Goal: Task Accomplishment & Management: Manage account settings

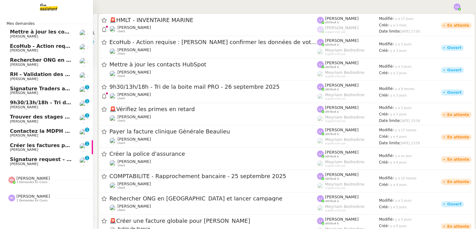
click at [57, 163] on span "[PERSON_NAME]" at bounding box center [41, 164] width 63 height 4
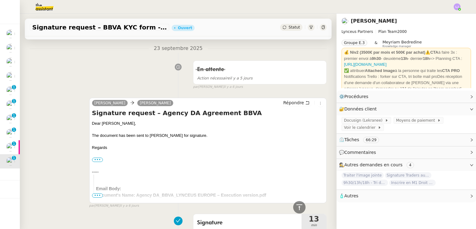
scroll to position [352, 0]
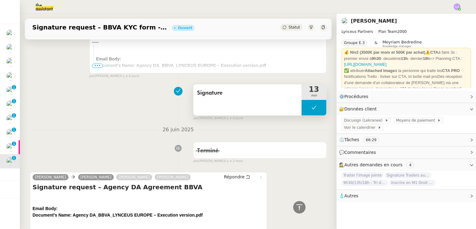
click at [302, 109] on button at bounding box center [314, 108] width 25 height 16
click at [305, 109] on icon at bounding box center [307, 107] width 5 height 5
click at [309, 107] on div at bounding box center [314, 108] width 25 height 16
click at [318, 109] on icon at bounding box center [320, 107] width 5 height 5
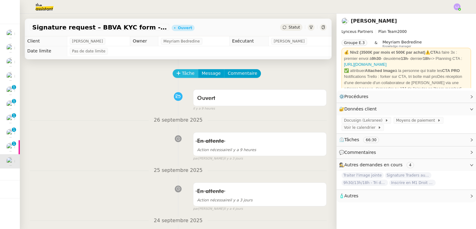
click at [177, 76] on button "Tâche" at bounding box center [186, 73] width 26 height 9
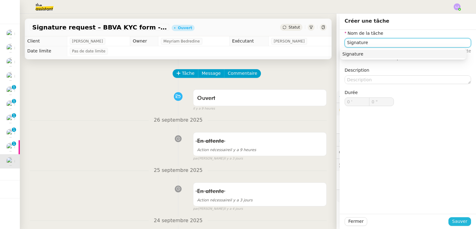
type input "Signature"
click at [452, 218] on span "Sauver" at bounding box center [459, 221] width 15 height 7
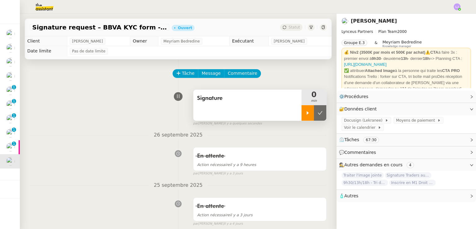
click at [302, 112] on div at bounding box center [308, 113] width 12 height 16
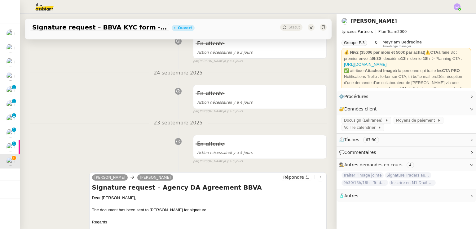
scroll to position [167, 0]
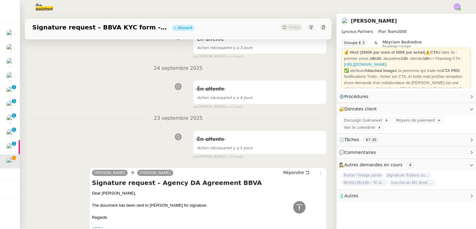
drag, startPoint x: 124, startPoint y: 123, endPoint x: 154, endPoint y: 12, distance: 115.4
click at [154, 12] on nz-layout "Signature request – BBVA KYC form - LYNCEUS PARTNERS EUROPE Ouvert Statut Clien…" at bounding box center [238, 114] width 476 height 229
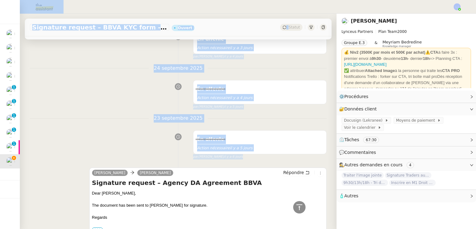
click at [81, 77] on div "[DATE] En attente Action nécessaire [DATE] false par [PERSON_NAME] [DATE] 👌👌👌 m…" at bounding box center [178, 86] width 297 height 45
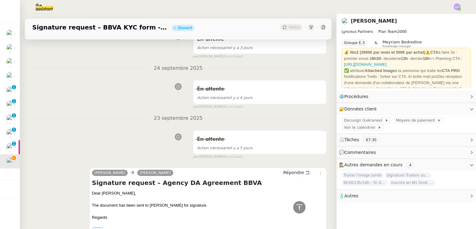
scroll to position [276, 0]
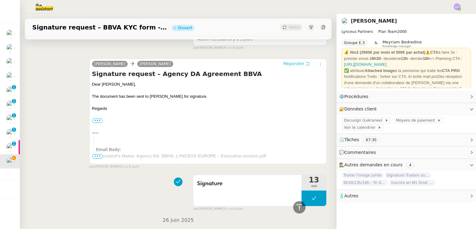
click at [293, 63] on span "Répondre" at bounding box center [293, 63] width 21 height 6
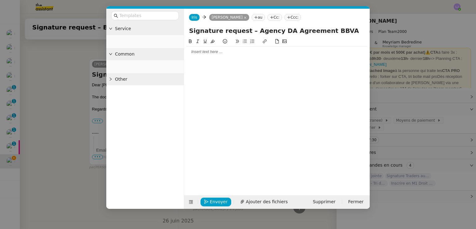
scroll to position [324, 0]
click at [274, 17] on icon at bounding box center [272, 18] width 4 height 4
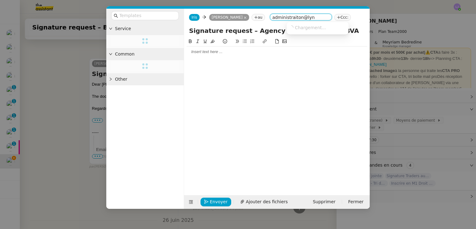
click at [314, 17] on input "administraiton@lyn" at bounding box center [300, 18] width 57 height 6
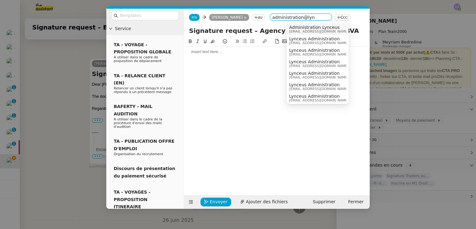
type input "administration@lyn"
click at [319, 31] on span "[EMAIL_ADDRESS][DOMAIN_NAME]" at bounding box center [319, 31] width 60 height 3
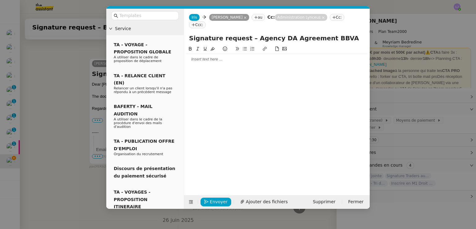
click at [283, 56] on div at bounding box center [277, 59] width 181 height 11
click at [264, 201] on span "Ajouter des fichiers" at bounding box center [267, 201] width 42 height 7
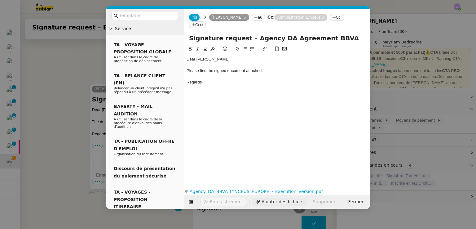
scroll to position [379, 0]
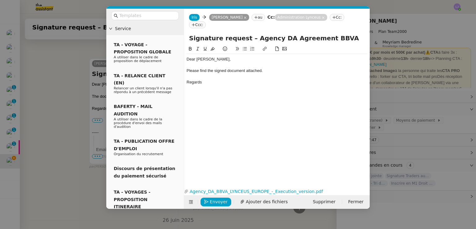
click at [48, 146] on nz-modal-container "Service TA - VOYAGE - PROPOSITION GLOBALE A utiliser dans le cadre de propositi…" at bounding box center [238, 114] width 476 height 229
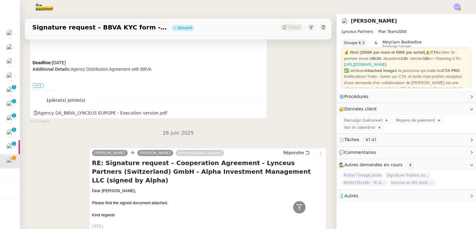
scroll to position [654, 0]
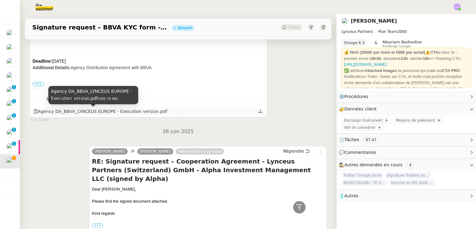
click at [101, 108] on div "Agency DA_BBVA_LYNCEUS EUROPE - Execution version.pdf" at bounding box center [100, 111] width 134 height 7
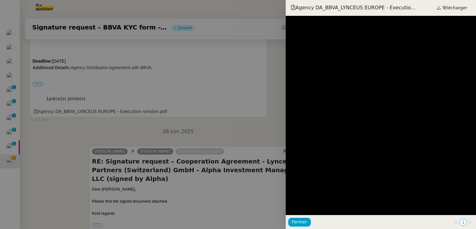
click at [191, 121] on div at bounding box center [238, 114] width 476 height 229
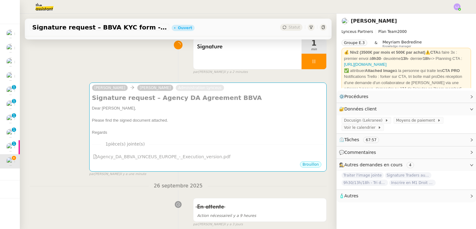
scroll to position [51, 0]
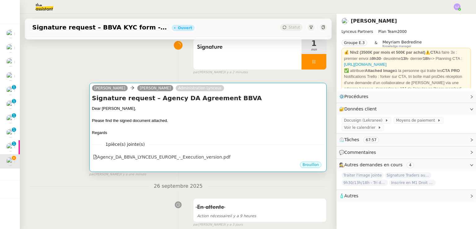
click at [244, 126] on div at bounding box center [208, 127] width 232 height 6
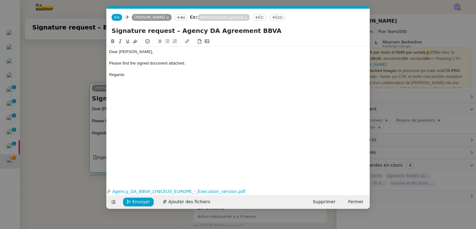
scroll to position [0, 13]
click at [136, 200] on span "Envoyer" at bounding box center [141, 201] width 18 height 7
click at [136, 200] on span "Confirmer l'envoi" at bounding box center [150, 201] width 37 height 7
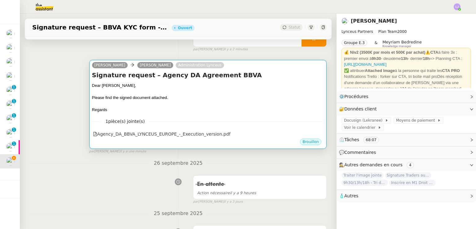
scroll to position [74, 0]
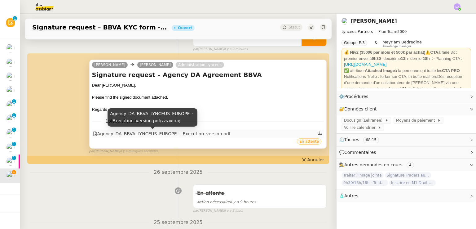
click at [191, 136] on div "Agency_DA_BBVA_LYNCEUS_EUROPE_-_Execution_version.pdf" at bounding box center [162, 133] width 138 height 7
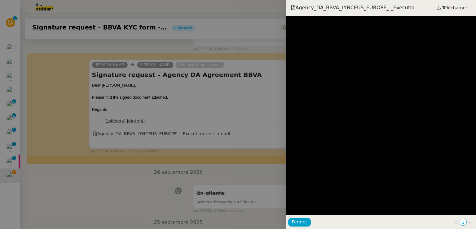
click at [200, 121] on div at bounding box center [238, 114] width 476 height 229
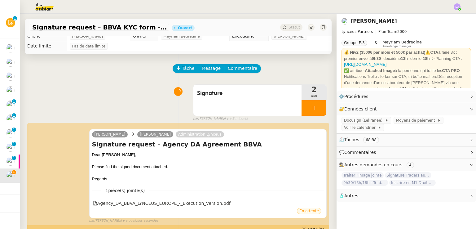
scroll to position [0, 0]
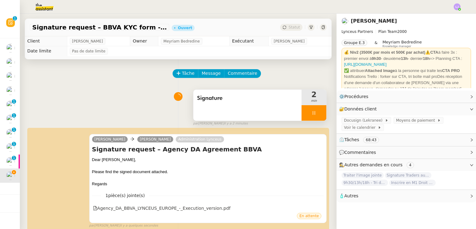
click at [312, 116] on div at bounding box center [314, 113] width 25 height 16
click at [318, 115] on icon at bounding box center [320, 112] width 5 height 5
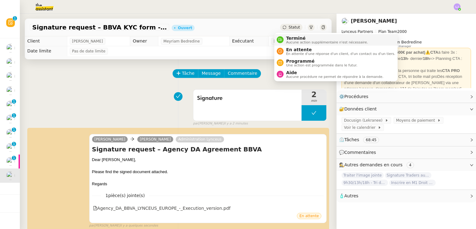
click at [295, 38] on span "Terminé" at bounding box center [327, 38] width 82 height 5
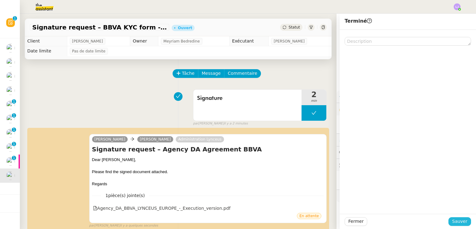
click at [455, 219] on span "Sauver" at bounding box center [459, 221] width 15 height 7
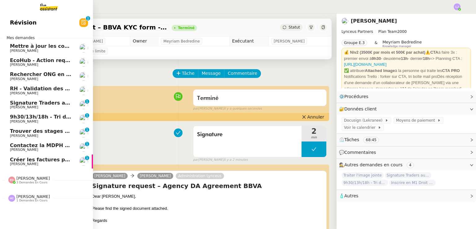
click at [28, 104] on span "Signature Traders autorisés" at bounding box center [49, 103] width 78 height 6
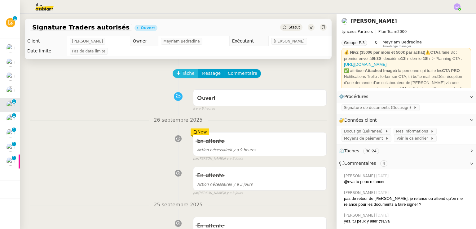
click at [177, 75] on button "Tâche" at bounding box center [186, 73] width 26 height 9
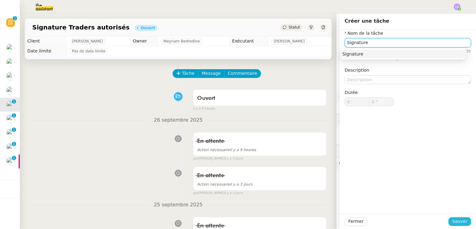
type input "Signature"
click at [459, 218] on span "Sauver" at bounding box center [459, 221] width 15 height 7
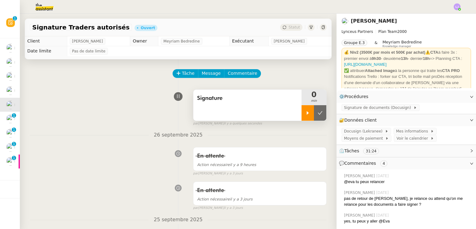
click at [302, 111] on div at bounding box center [308, 113] width 12 height 16
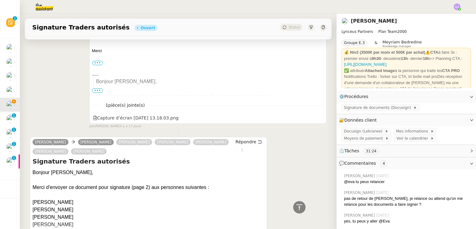
scroll to position [2517, 0]
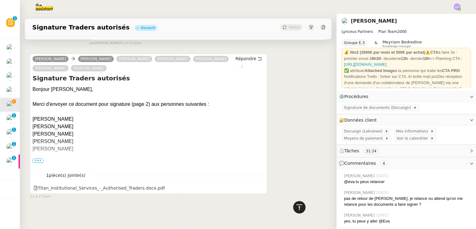
click at [299, 206] on div at bounding box center [299, 207] width 12 height 12
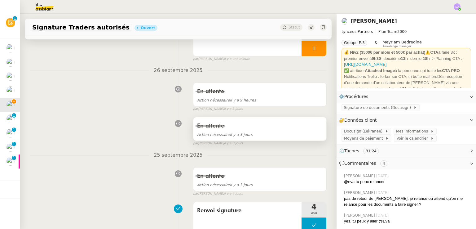
scroll to position [0, 0]
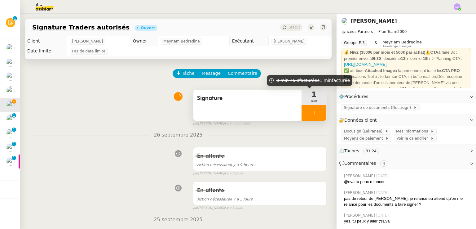
click at [311, 113] on div at bounding box center [314, 113] width 25 height 16
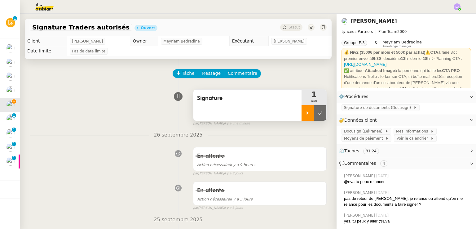
click at [318, 113] on icon at bounding box center [320, 112] width 5 height 5
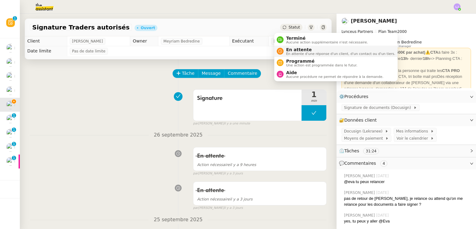
click at [296, 52] on span "En attente d'une réponse d'un client, d'un contact ou d'un tiers." at bounding box center [340, 53] width 109 height 3
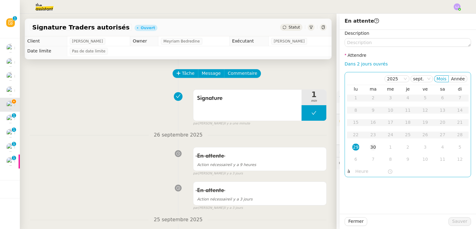
click at [370, 145] on div "30" at bounding box center [373, 147] width 7 height 7
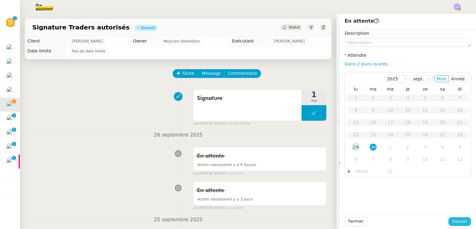
click at [454, 217] on button "Sauver" at bounding box center [460, 221] width 23 height 9
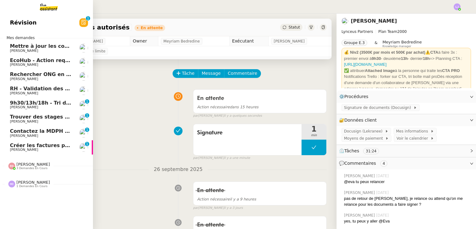
click at [40, 146] on span "Créer les factures pour Coromandel" at bounding box center [60, 145] width 100 height 6
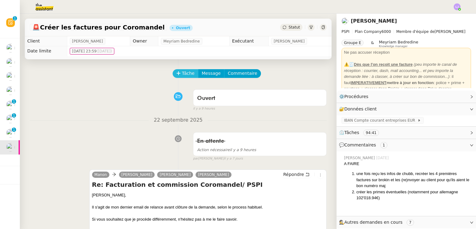
click at [187, 77] on span "Tâche" at bounding box center [188, 73] width 13 height 7
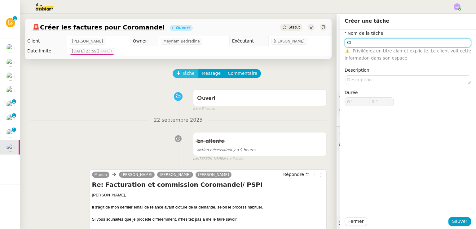
type input "C"
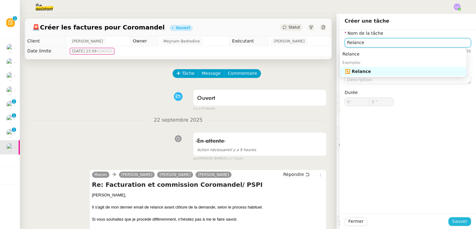
type input "Relance"
click at [452, 220] on span "Sauver" at bounding box center [459, 221] width 15 height 7
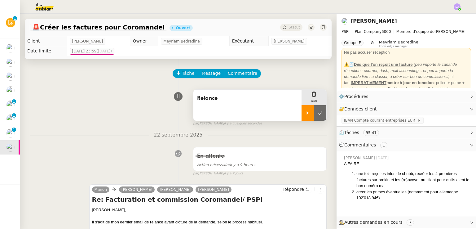
click at [305, 115] on icon at bounding box center [307, 112] width 5 height 5
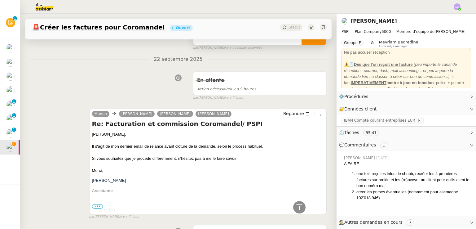
scroll to position [70, 0]
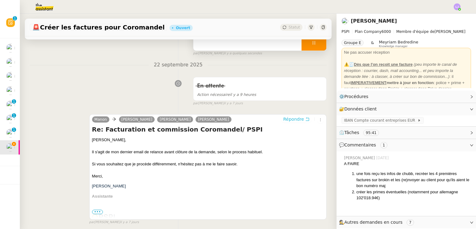
click at [288, 120] on span "Répondre" at bounding box center [293, 119] width 21 height 6
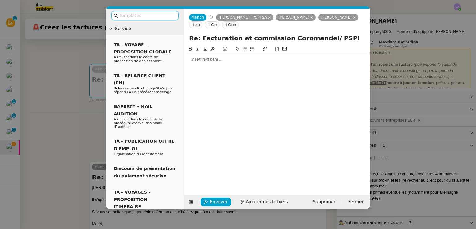
click at [163, 16] on input "text" at bounding box center [147, 15] width 56 height 7
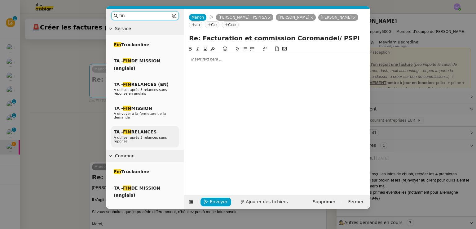
type input "fin"
click at [146, 129] on span "TA - FIN RELANCES" at bounding box center [135, 131] width 43 height 5
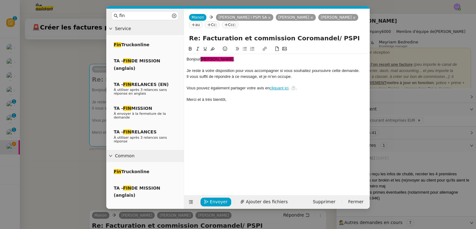
click at [205, 61] on span "﻿[PERSON_NAME]﻿" at bounding box center [217, 59] width 33 height 5
click at [62, 142] on nz-modal-container "fin Service Fin Truckonline TA - FIN DE MISSION (anglais) TA - FIN RELANCES (EN…" at bounding box center [238, 114] width 476 height 229
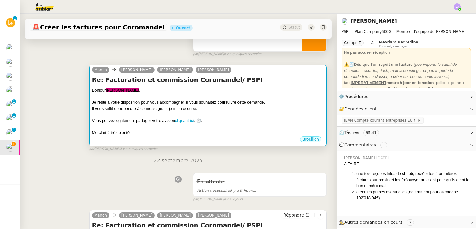
scroll to position [69, 0]
click at [151, 131] on div "Merci et à très bientôt," at bounding box center [208, 133] width 232 height 6
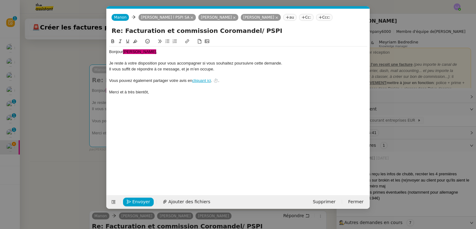
scroll to position [0, 18]
click at [139, 49] on div "Bonjour ﻿[PERSON_NAME]﻿ ," at bounding box center [238, 52] width 258 height 6
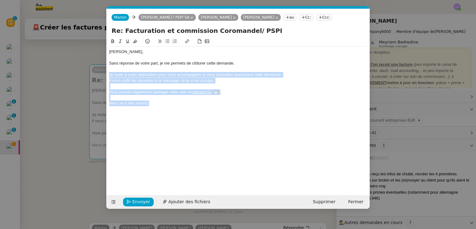
drag, startPoint x: 164, startPoint y: 105, endPoint x: 106, endPoint y: 75, distance: 65.0
click at [106, 75] on nz-modal-container "fin Service Fin Truckonline TA - FIN DE MISSION (anglais) TA - FIN RELANCES (EN…" at bounding box center [238, 114] width 476 height 229
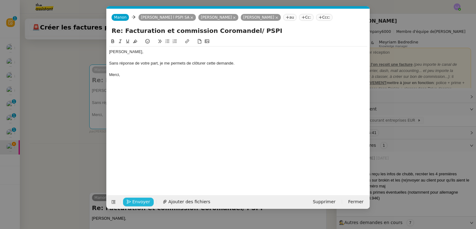
click at [133, 201] on span "Envoyer" at bounding box center [141, 201] width 18 height 7
click at [133, 201] on span "Confirmer l'envoi" at bounding box center [150, 201] width 37 height 7
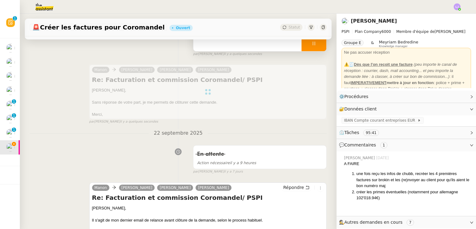
scroll to position [0, 0]
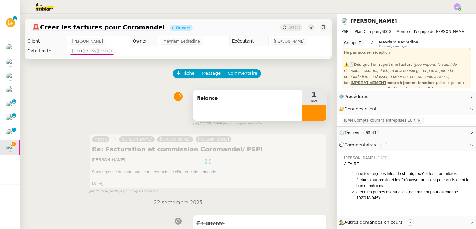
click at [315, 113] on div at bounding box center [314, 113] width 25 height 16
click at [318, 113] on icon at bounding box center [320, 112] width 5 height 5
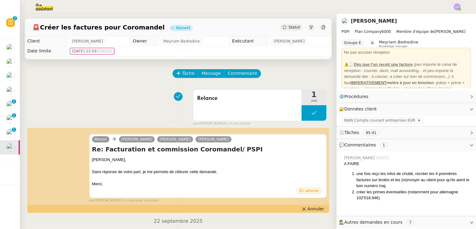
click at [305, 203] on div "[PERSON_NAME] [PERSON_NAME] [PERSON_NAME] Re: Facturation et commission Coroman…" at bounding box center [178, 165] width 297 height 74
click at [308, 210] on span "Annuler" at bounding box center [316, 209] width 17 height 6
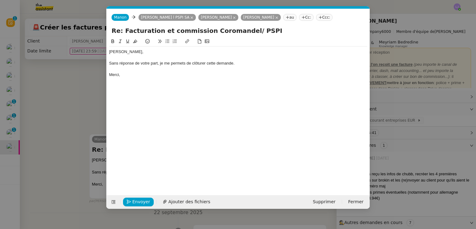
scroll to position [0, 13]
click at [38, 126] on nz-modal-container "Service TA - VOYAGE - PROPOSITION GLOBALE A utiliser dans le cadre de propositi…" at bounding box center [238, 114] width 476 height 229
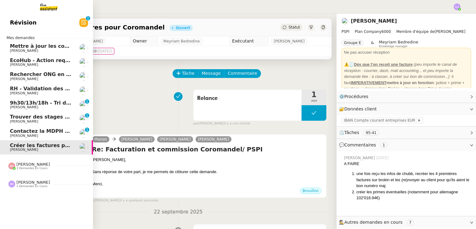
click at [8, 129] on link "Contactez la MDPH pour le dossier [PERSON_NAME] DEJAR 0 1 2 3 4 5 6 7 8 9" at bounding box center [46, 133] width 93 height 14
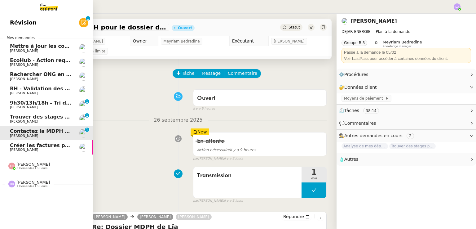
click at [30, 117] on span "Trouver des stages pour notre fils" at bounding box center [57, 117] width 95 height 6
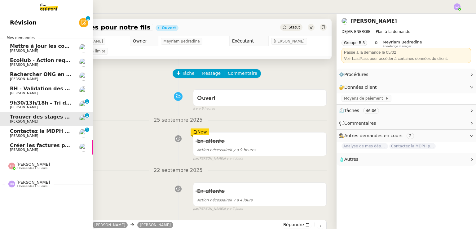
click at [17, 106] on span "[PERSON_NAME]" at bounding box center [24, 107] width 28 height 4
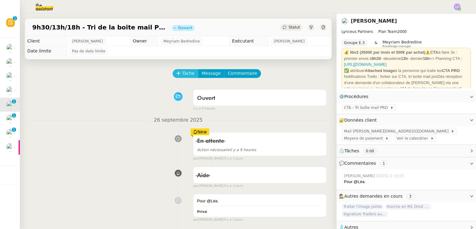
click at [182, 73] on span "Tâche" at bounding box center [188, 73] width 13 height 7
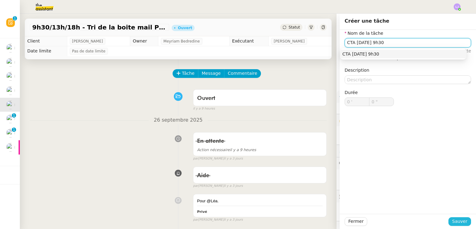
type input "CTA [DATE] 9h30"
click at [463, 221] on button "Sauver" at bounding box center [460, 221] width 23 height 9
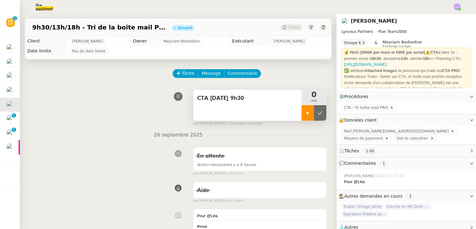
click at [305, 115] on icon at bounding box center [307, 112] width 5 height 5
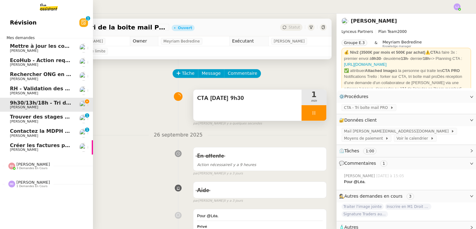
click at [41, 180] on span "[PERSON_NAME]" at bounding box center [32, 182] width 33 height 5
click at [36, 167] on span "3 demandes en cours" at bounding box center [31, 167] width 31 height 3
click at [61, 90] on span "RH - Validation des heures employés PSPI - 28 juillet 2025" at bounding box center [91, 89] width 163 height 6
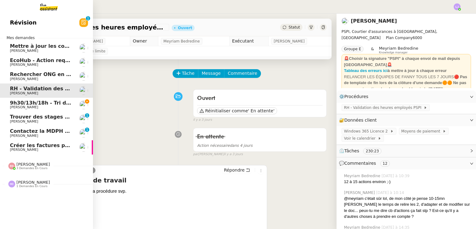
click at [26, 70] on link "Rechercher ONG en [GEOGRAPHIC_DATA] et lancer campagne [PERSON_NAME]" at bounding box center [46, 76] width 93 height 14
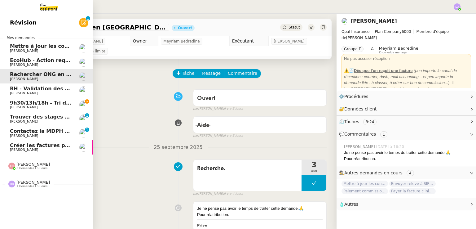
click at [50, 62] on span "EcoHub - Action requise : [PERSON_NAME] confirmer les données de votre organisa…" at bounding box center [157, 60] width 294 height 6
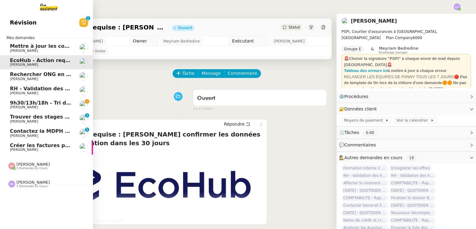
click at [74, 47] on link "Mettre à jour les contacts HubSpot [PERSON_NAME]" at bounding box center [46, 48] width 93 height 14
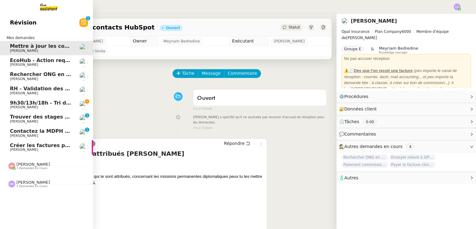
click at [63, 109] on link "9h30/13h/18h - Tri de la boite mail PRO - [DATE] [PERSON_NAME]" at bounding box center [46, 105] width 93 height 14
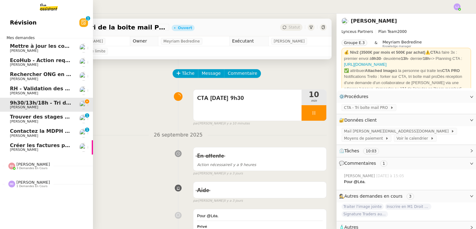
click at [20, 150] on span "[PERSON_NAME]" at bounding box center [24, 150] width 28 height 4
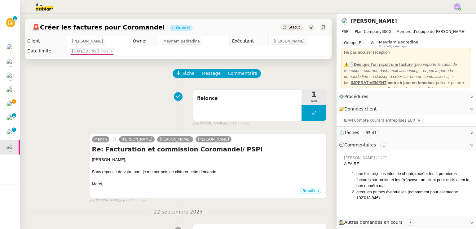
click at [150, 113] on div "Relance 1 min false par [PERSON_NAME] il y a 13 minutes" at bounding box center [178, 106] width 297 height 40
click at [156, 174] on div "Sans réponse de votre part, je me permets de clôturer cette demande." at bounding box center [208, 172] width 232 height 6
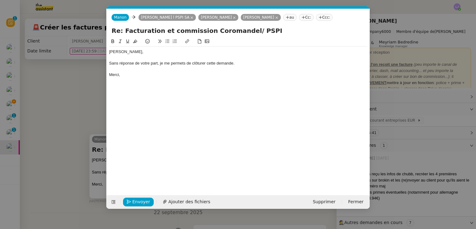
scroll to position [0, 13]
click at [148, 202] on button "Envoyer" at bounding box center [138, 201] width 31 height 9
click at [148, 202] on span "Confirmer l'envoi" at bounding box center [150, 201] width 37 height 7
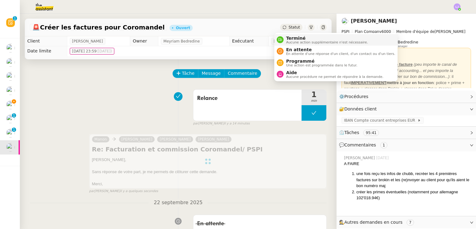
click at [289, 39] on span "Terminé" at bounding box center [327, 38] width 82 height 5
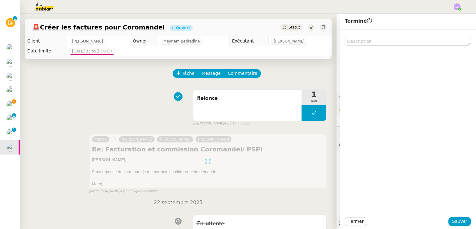
click at [467, 222] on div "Fermer Sauver" at bounding box center [408, 221] width 136 height 15
click at [458, 222] on span "Sauver" at bounding box center [459, 221] width 15 height 7
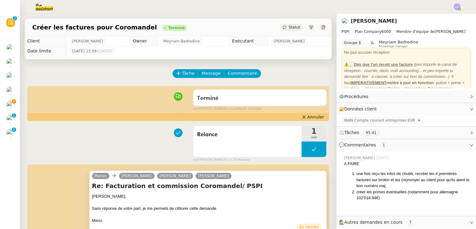
scroll to position [99, 0]
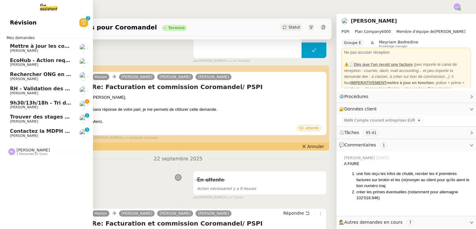
click at [15, 105] on span "[PERSON_NAME]" at bounding box center [24, 107] width 28 height 4
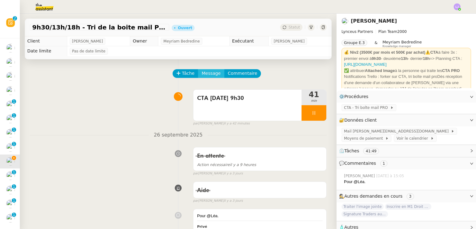
click at [204, 75] on span "Message" at bounding box center [211, 73] width 19 height 7
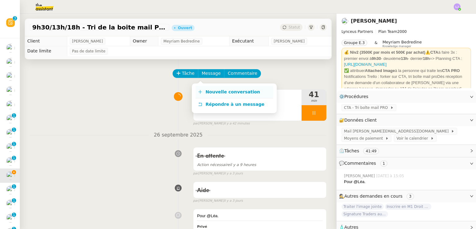
click at [219, 92] on span "Nouvelle conversation" at bounding box center [233, 91] width 55 height 5
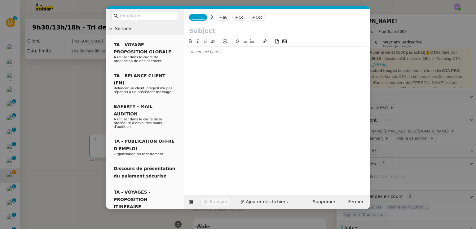
click at [198, 20] on span "_______" at bounding box center [198, 17] width 13 height 4
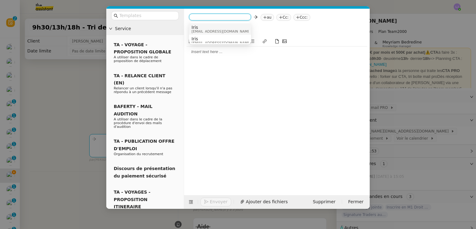
click at [215, 29] on span "Iris" at bounding box center [222, 27] width 60 height 5
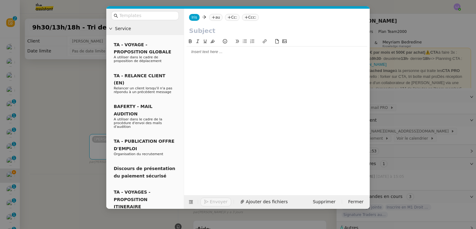
click at [217, 15] on nz-tag "au" at bounding box center [215, 17] width 13 height 7
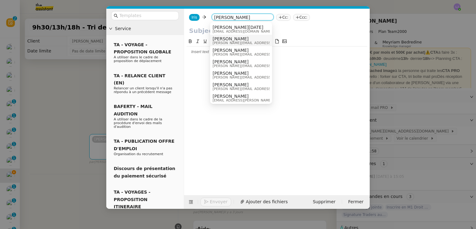
type input "[PERSON_NAME]"
click at [244, 40] on span "[PERSON_NAME]" at bounding box center [257, 38] width 88 height 5
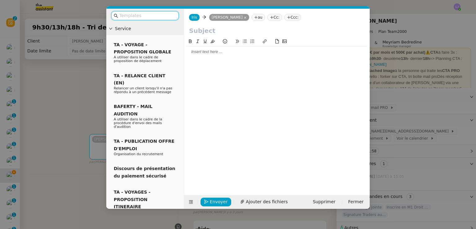
click at [137, 16] on input "text" at bounding box center [147, 15] width 56 height 7
click at [199, 29] on input "C" at bounding box center [277, 30] width 176 height 9
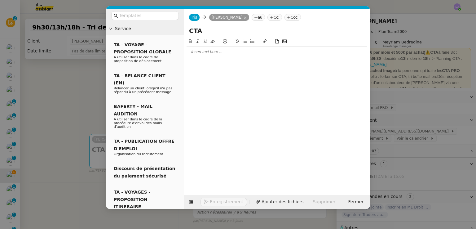
type input "CTA"
click at [202, 50] on div at bounding box center [277, 52] width 181 height 6
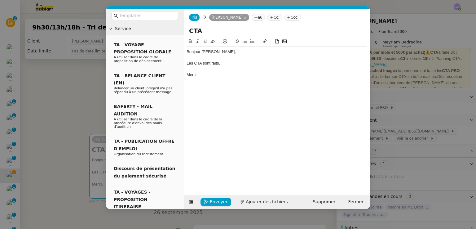
click at [197, 60] on div at bounding box center [277, 58] width 181 height 6
click at [200, 64] on div "Les CTA sont faits." at bounding box center [277, 63] width 181 height 6
click at [265, 43] on icon at bounding box center [265, 41] width 4 height 4
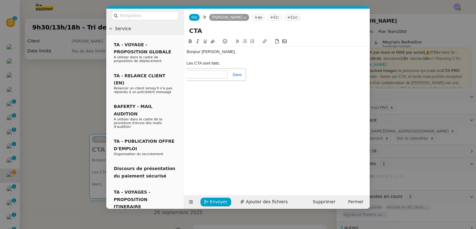
paste input "[URL][DOMAIN_NAME]"
type input "[URL][DOMAIN_NAME]"
click at [214, 200] on span "Envoyer" at bounding box center [219, 201] width 18 height 7
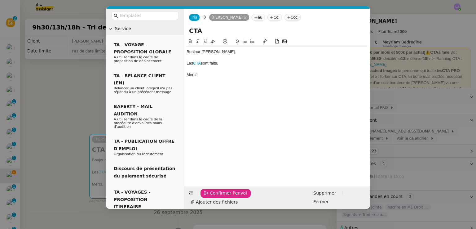
click at [214, 197] on span "Confirmer l'envoi" at bounding box center [228, 192] width 37 height 7
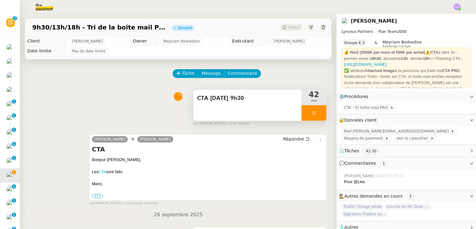
click at [315, 117] on div at bounding box center [314, 113] width 25 height 16
click at [318, 114] on icon at bounding box center [320, 112] width 5 height 3
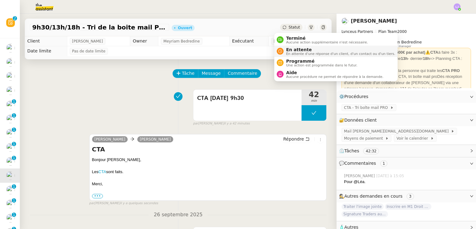
click at [292, 50] on span "En attente" at bounding box center [340, 49] width 109 height 5
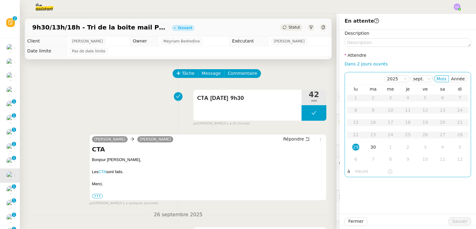
click at [352, 146] on div "29" at bounding box center [355, 147] width 7 height 7
click at [356, 168] on input "text" at bounding box center [372, 171] width 32 height 7
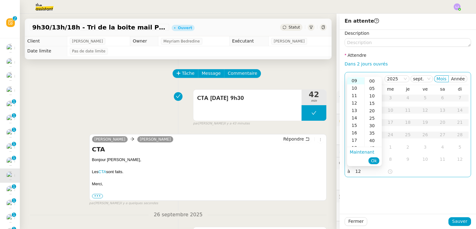
scroll to position [67, 0]
click at [356, 103] on div "12" at bounding box center [355, 103] width 17 height 7
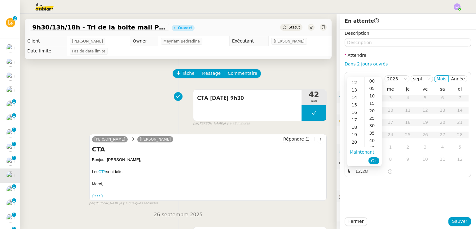
scroll to position [89, 0]
click at [369, 124] on div "30" at bounding box center [373, 125] width 17 height 7
click at [373, 163] on span "Ok" at bounding box center [374, 160] width 6 height 6
type input "12:30"
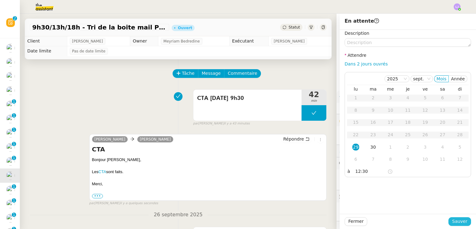
click at [452, 221] on span "Sauver" at bounding box center [459, 221] width 15 height 7
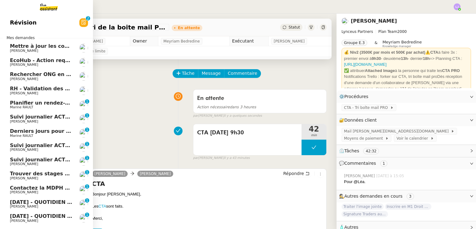
click at [52, 113] on link "Suivi journalier ACTEMIUM du [DATE] [PERSON_NAME] 0 1 2 3 4 5 6 7 8 9" at bounding box center [46, 119] width 93 height 14
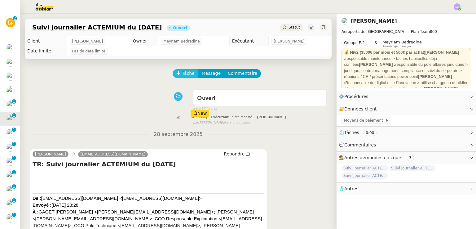
click at [182, 73] on span "Tâche" at bounding box center [188, 73] width 13 height 7
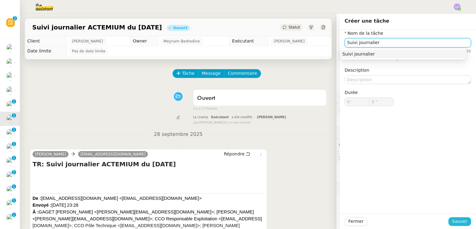
type input "Suivi journalier"
click at [460, 222] on span "Sauver" at bounding box center [459, 221] width 15 height 7
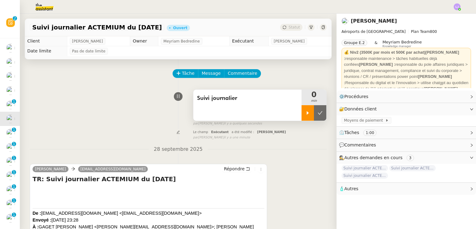
click at [305, 111] on icon at bounding box center [307, 112] width 5 height 5
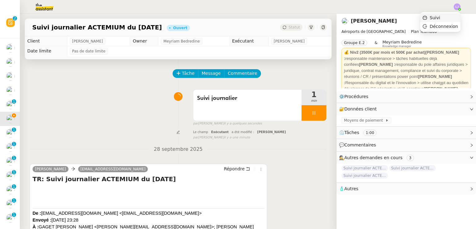
click at [449, 15] on li "Suivi" at bounding box center [440, 17] width 40 height 9
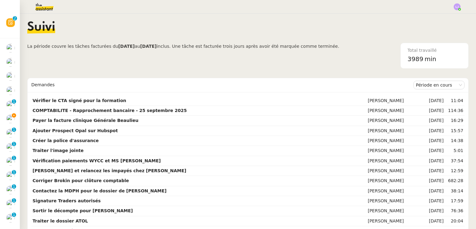
click at [39, 4] on img at bounding box center [40, 7] width 48 height 14
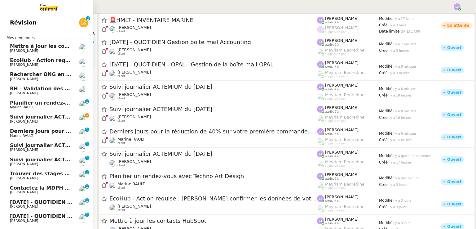
click at [26, 118] on span "Suivi journalier ACTEMIUM du [DATE]" at bounding box center [62, 117] width 104 height 6
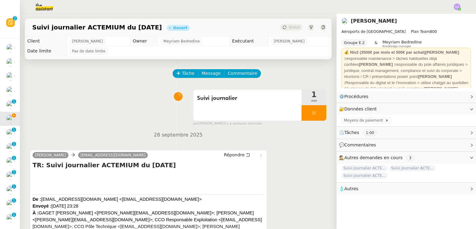
scroll to position [91, 0]
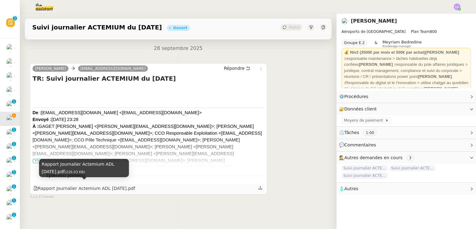
click at [100, 185] on div "Rapport Journalier Actemium ADL [DATE].pdf" at bounding box center [84, 188] width 102 height 7
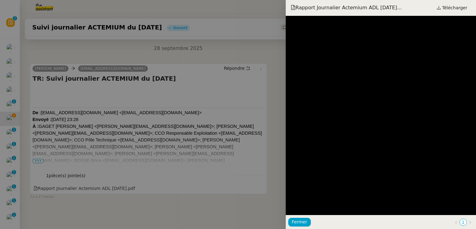
click at [128, 114] on div at bounding box center [238, 114] width 476 height 229
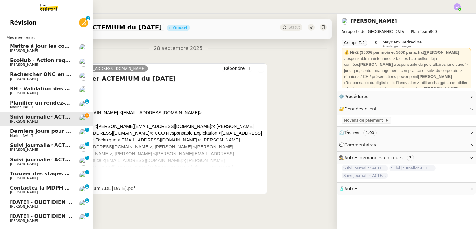
click at [42, 147] on span "Suivi journalier ACTEMIUM du [DATE]" at bounding box center [62, 145] width 104 height 6
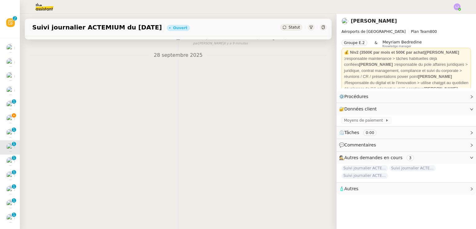
scroll to position [90, 0]
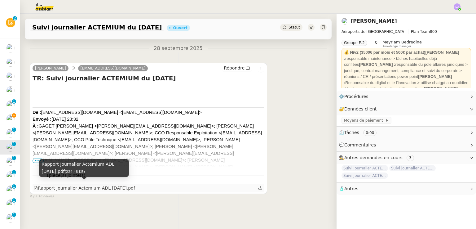
click at [115, 185] on div "Rapport Journalier Actemium ADL [DATE].pdf" at bounding box center [84, 187] width 102 height 7
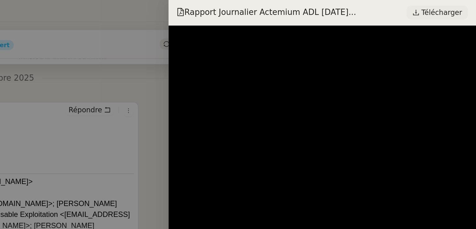
scroll to position [0, 0]
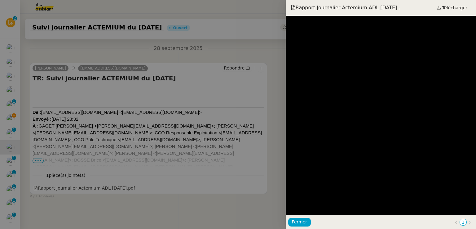
click at [123, 96] on div at bounding box center [238, 114] width 476 height 229
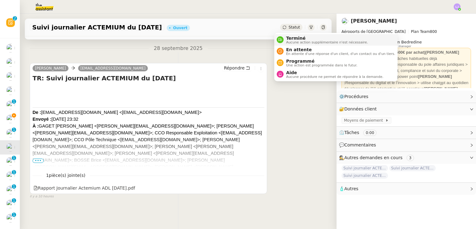
click at [290, 36] on span "Terminé" at bounding box center [327, 38] width 82 height 5
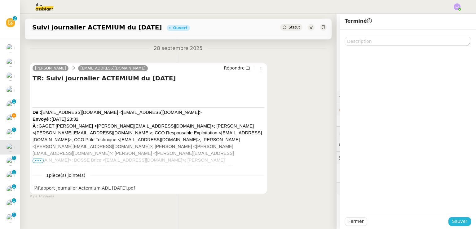
click at [455, 220] on span "Sauver" at bounding box center [459, 221] width 15 height 7
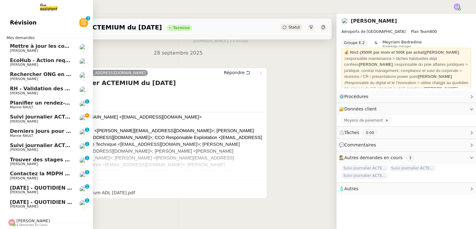
click at [17, 146] on span "Suivi journalier ACTEMIUM du [DATE]" at bounding box center [62, 145] width 104 height 6
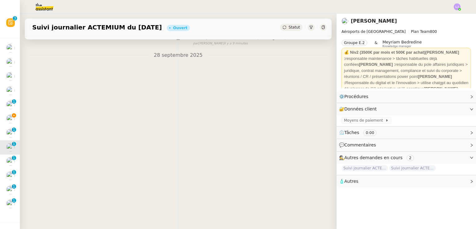
scroll to position [90, 0]
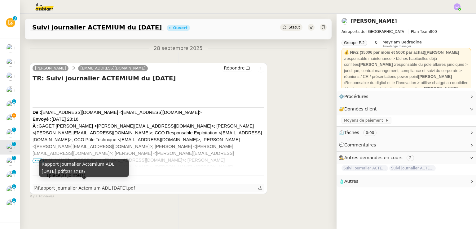
click at [125, 184] on div "Rapport Journalier Actemium ADL [DATE].pdf" at bounding box center [84, 187] width 102 height 7
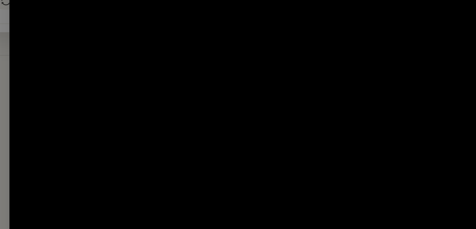
scroll to position [0, 0]
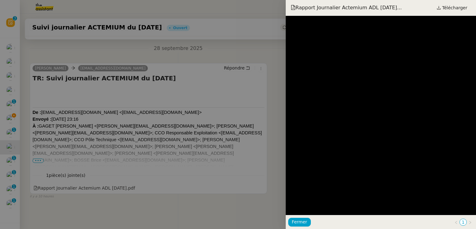
click at [121, 119] on div at bounding box center [238, 114] width 476 height 229
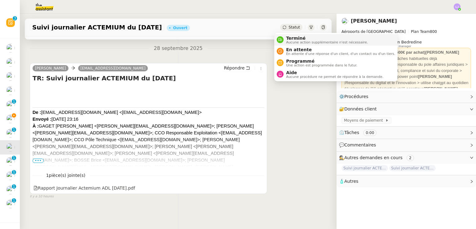
click at [292, 41] on span "Aucune action supplémentaire n'est nécessaire." at bounding box center [327, 42] width 82 height 3
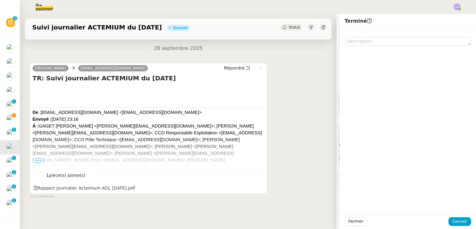
scroll to position [90, 0]
click at [458, 221] on span "Sauver" at bounding box center [459, 221] width 15 height 7
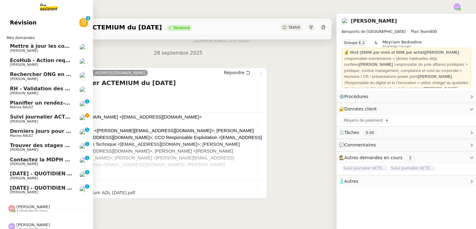
click at [13, 121] on span "[PERSON_NAME]" at bounding box center [24, 121] width 28 height 4
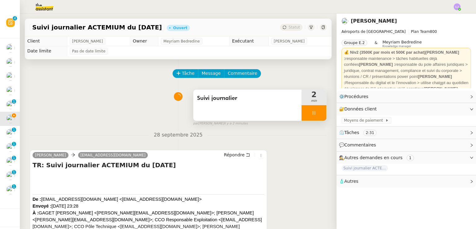
click at [309, 109] on div at bounding box center [314, 113] width 25 height 16
click at [314, 109] on button at bounding box center [320, 113] width 12 height 16
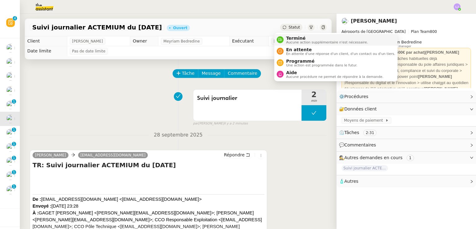
click at [298, 41] on span "Aucune action supplémentaire n'est nécessaire." at bounding box center [327, 42] width 82 height 3
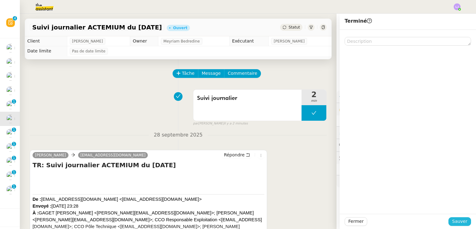
click at [453, 222] on span "Sauver" at bounding box center [459, 221] width 15 height 7
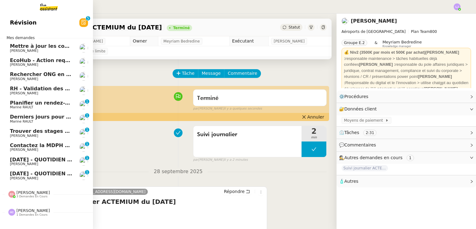
click at [20, 101] on span "Planifier un rendez-vous avec Techno Art Design" at bounding box center [77, 103] width 135 height 6
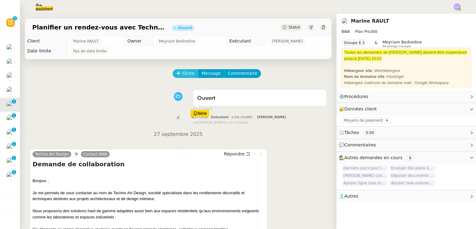
click at [189, 70] on button "Tâche" at bounding box center [186, 73] width 26 height 9
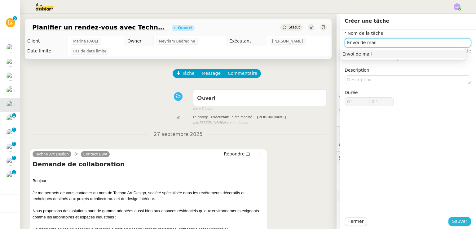
type input "Envoi de mail"
click at [459, 219] on span "Sauver" at bounding box center [459, 221] width 15 height 7
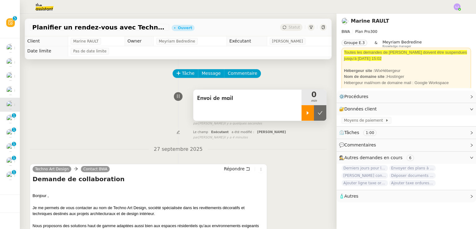
click at [302, 116] on div at bounding box center [308, 113] width 12 height 16
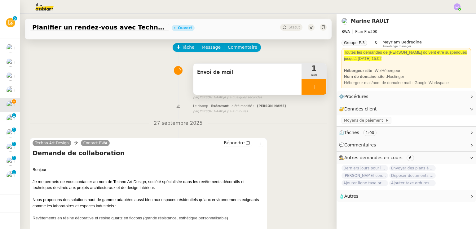
scroll to position [25, 0]
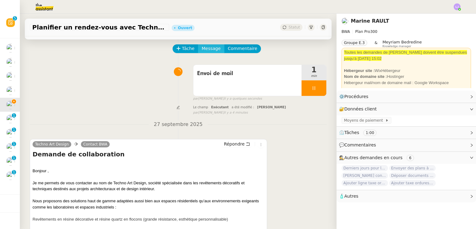
click at [202, 50] on span "Message" at bounding box center [211, 48] width 19 height 7
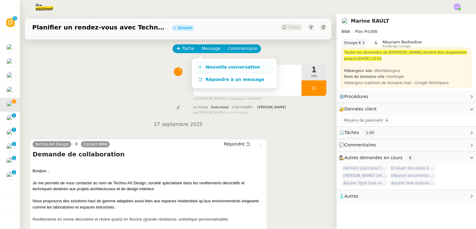
click at [209, 64] on span "Nouvelle conversation" at bounding box center [233, 66] width 55 height 5
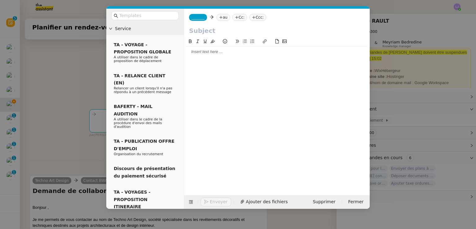
click at [206, 33] on input "text" at bounding box center [277, 30] width 176 height 9
type input "<"
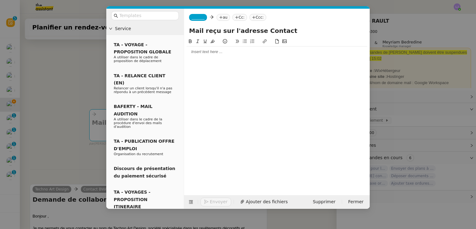
type input "Mail reçu sur l'adresse Contact"
click at [213, 50] on div at bounding box center [277, 52] width 181 height 6
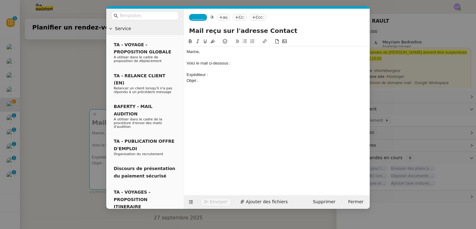
click at [100, 123] on nz-modal-container "Service TA - VOYAGE - PROPOSITION GLOBALE A utiliser dans le cadre de propositi…" at bounding box center [238, 114] width 476 height 229
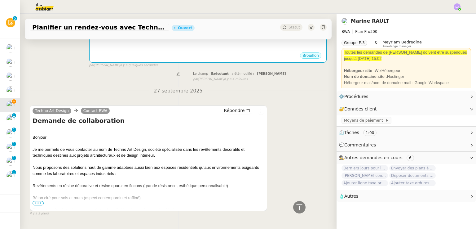
scroll to position [151, 0]
click at [41, 205] on span "•••" at bounding box center [38, 203] width 11 height 4
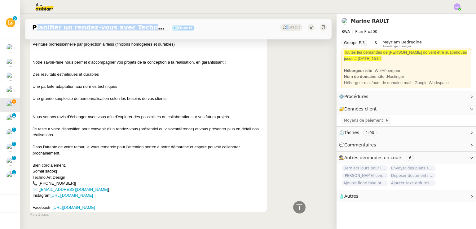
scroll to position [339, 0]
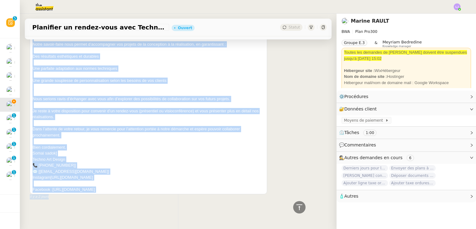
drag, startPoint x: 32, startPoint y: 94, endPoint x: 172, endPoint y: 197, distance: 173.4
copy div "Loremip , Do si ametcon ad elit seddoeius te inc ut Labore Etd Magnaa, enimadm …"
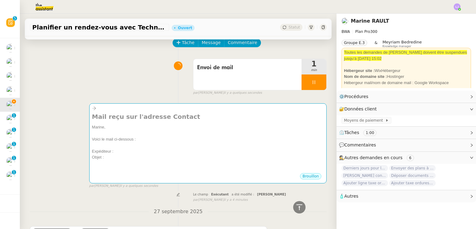
scroll to position [27, 0]
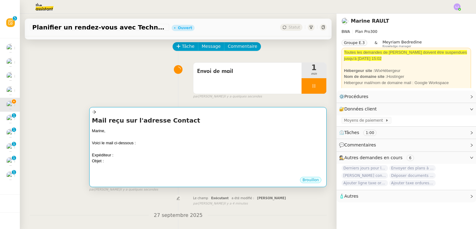
click at [174, 149] on div at bounding box center [208, 149] width 232 height 6
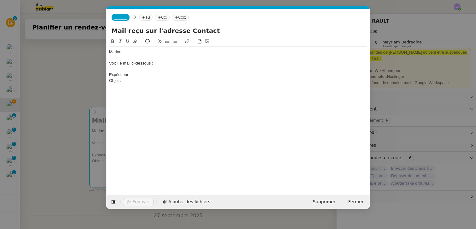
scroll to position [0, 13]
click at [136, 86] on div at bounding box center [238, 86] width 258 height 6
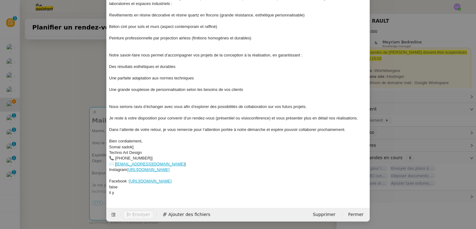
scroll to position [117, 0]
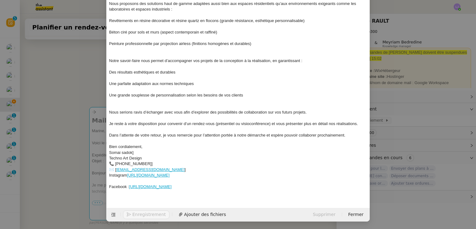
click at [66, 183] on nz-modal-container "Service TA - VOYAGE - PROPOSITION GLOBALE A utiliser dans le cadre de propositi…" at bounding box center [238, 114] width 476 height 229
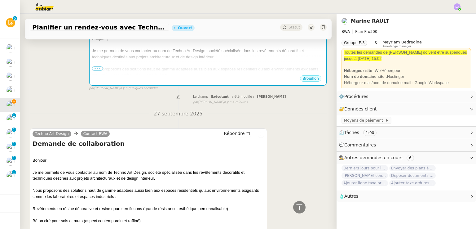
scroll to position [161, 0]
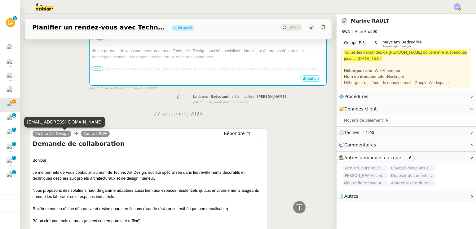
click at [42, 119] on div "[EMAIL_ADDRESS][DOMAIN_NAME]" at bounding box center [64, 122] width 81 height 11
copy div "[EMAIL_ADDRESS][DOMAIN_NAME]"
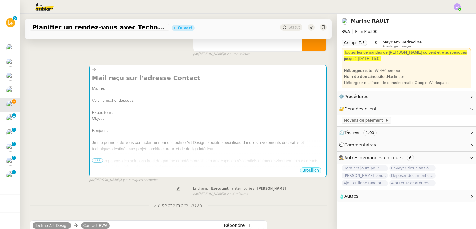
scroll to position [69, 0]
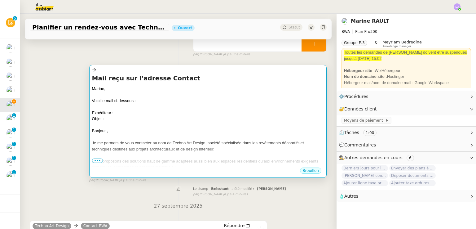
click at [136, 107] on div at bounding box center [208, 107] width 232 height 6
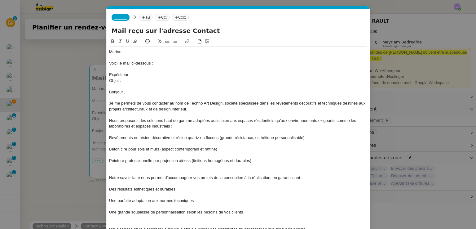
scroll to position [0, 13]
click at [143, 77] on div "Expéditeur :" at bounding box center [238, 75] width 258 height 6
click at [50, 177] on nz-modal-container "Service TA - VOYAGE - PROPOSITION GLOBALE A utiliser dans le cadre de propositi…" at bounding box center [238, 114] width 476 height 229
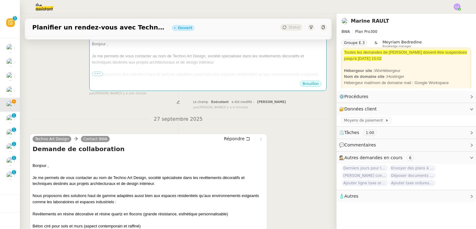
scroll to position [157, 0]
click at [73, 152] on h4 "Demande de collaboration" at bounding box center [149, 148] width 232 height 9
copy div "Demande de collaboration"
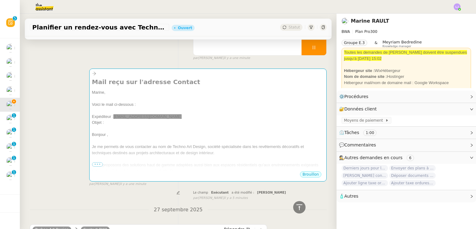
scroll to position [64, 0]
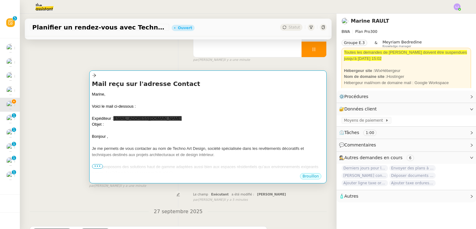
click at [132, 151] on div "Je me permets de vous contacter au nom de Techno Art Design, société spécialisé…" at bounding box center [208, 151] width 232 height 12
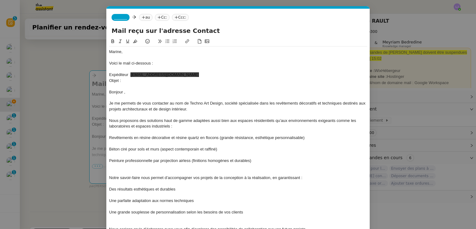
scroll to position [0, 13]
click at [151, 82] on div "Objet :" at bounding box center [238, 81] width 258 height 6
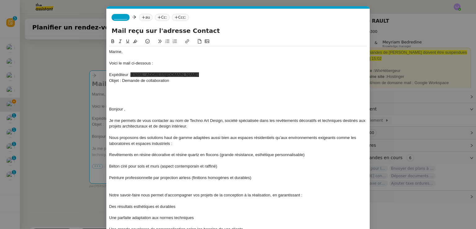
scroll to position [0, 0]
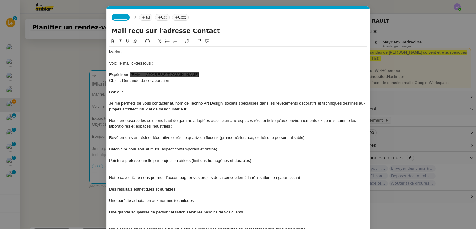
click at [131, 62] on div "Voici le mail ci-dessous :" at bounding box center [238, 63] width 258 height 6
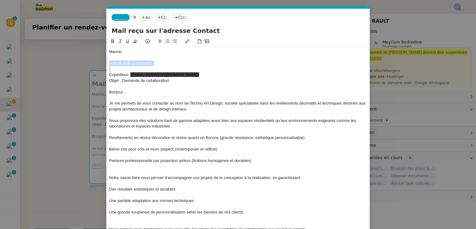
click at [131, 62] on div "Voici le mail ci-dessous :" at bounding box center [238, 63] width 258 height 6
click at [120, 14] on div "_______ au Cc: Ccc:" at bounding box center [238, 17] width 263 height 17
click at [122, 17] on span "_______" at bounding box center [120, 17] width 13 height 4
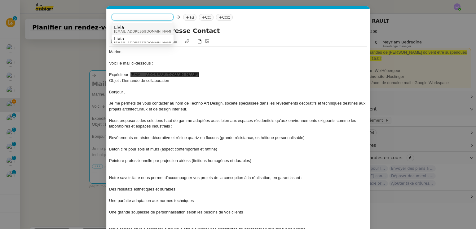
click at [137, 27] on span "Livia" at bounding box center [144, 27] width 60 height 5
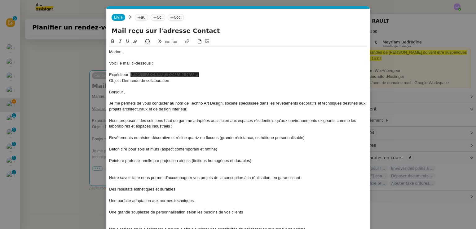
click at [139, 17] on nz-tag "au" at bounding box center [141, 17] width 13 height 7
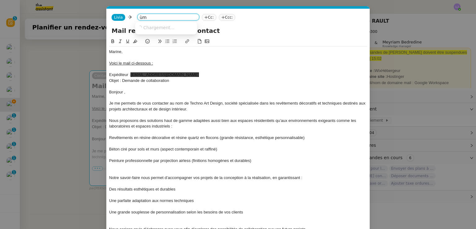
type input "ù"
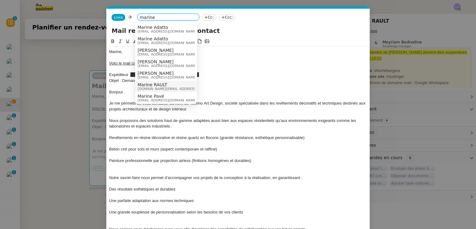
type input "marine"
click at [164, 87] on span "[DOMAIN_NAME][EMAIL_ADDRESS][DOMAIN_NAME]" at bounding box center [182, 88] width 88 height 3
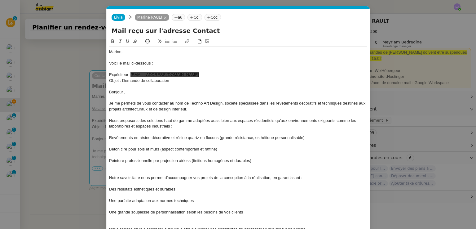
click at [149, 73] on span "[EMAIL_ADDRESS][DOMAIN_NAME]" at bounding box center [165, 74] width 68 height 5
click at [157, 73] on span "[EMAIL_ADDRESS][DOMAIN_NAME]" at bounding box center [165, 74] width 68 height 5
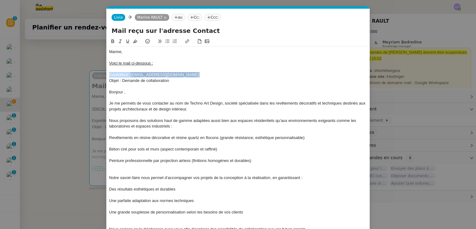
click at [136, 42] on icon at bounding box center [135, 41] width 4 height 4
click at [176, 81] on div "Objet : Demande de collaboration" at bounding box center [238, 81] width 258 height 6
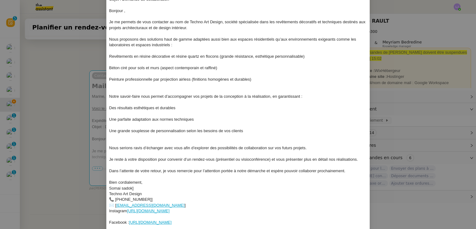
scroll to position [112, 0]
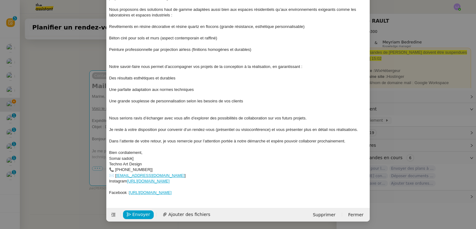
click at [219, 194] on div "Facebook : [URL][DOMAIN_NAME]" at bounding box center [238, 193] width 258 height 6
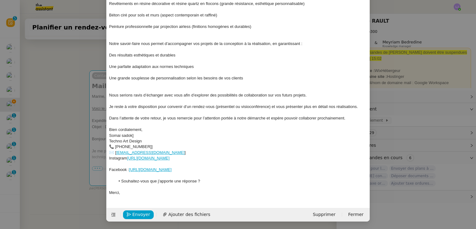
click at [79, 188] on nz-modal-container "Service TA - VOYAGE - PROPOSITION GLOBALE A utiliser dans le cadre de propositi…" at bounding box center [238, 114] width 476 height 229
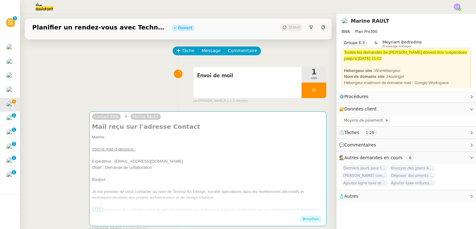
scroll to position [22, 0]
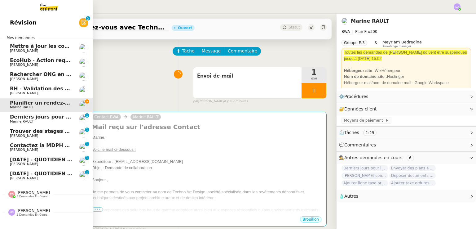
click at [43, 116] on span "Derniers jours pour la réduction de 40% sur votre première commande. Prévenez v…" at bounding box center [245, 117] width 470 height 6
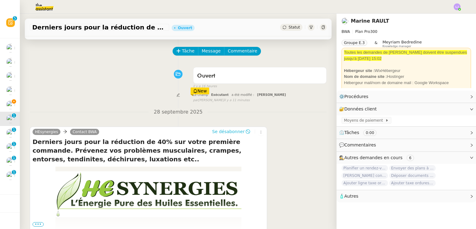
click at [234, 133] on span "Se désabonner" at bounding box center [228, 131] width 33 height 6
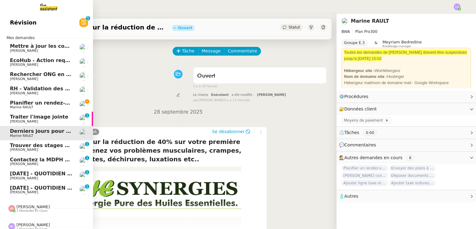
click at [73, 117] on link "Traiter l'image jointe [PERSON_NAME] 0 1 2 3 4 5 6 7 8 9" at bounding box center [46, 119] width 93 height 14
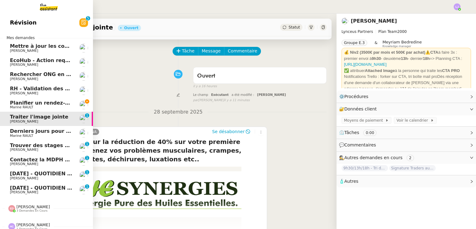
click at [73, 117] on link "Traiter l'image jointe [PERSON_NAME] 0 1 2 3 4 5 6 7 8 9" at bounding box center [46, 119] width 93 height 14
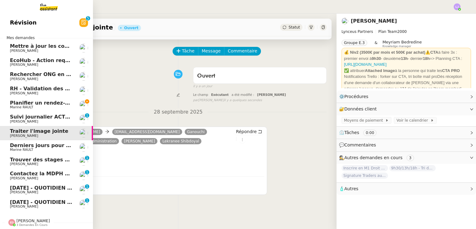
click at [76, 107] on link "Planifier un rendez-vous avec Techno Art Design [PERSON_NAME]" at bounding box center [46, 105] width 93 height 14
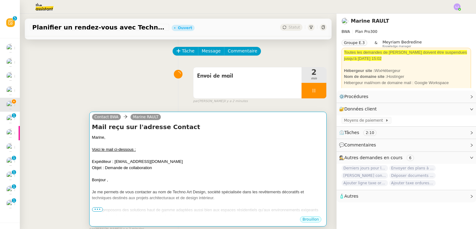
click at [222, 151] on div "Voici le mail ci-dessous :" at bounding box center [208, 149] width 232 height 6
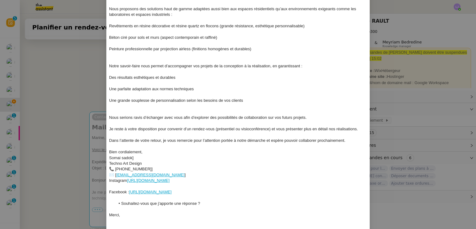
scroll to position [135, 0]
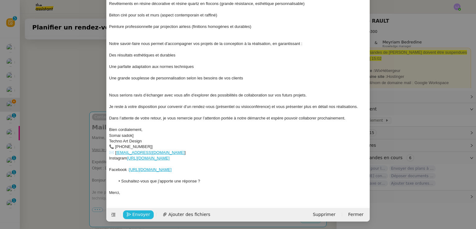
click at [141, 213] on span "Envoyer" at bounding box center [141, 214] width 18 height 7
click at [141, 213] on span "Confirmer l'envoi" at bounding box center [150, 214] width 37 height 7
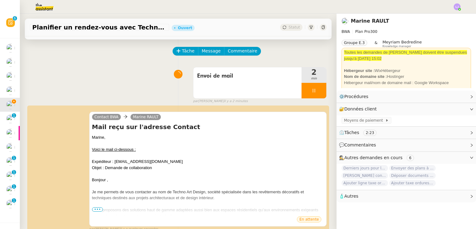
click at [38, 115] on div "Contact BWA [PERSON_NAME] Mail reçu sur l'adresse Contact Marine, Voici le mail…" at bounding box center [178, 169] width 297 height 126
click at [312, 86] on div at bounding box center [314, 91] width 25 height 16
click at [314, 86] on button at bounding box center [320, 91] width 12 height 16
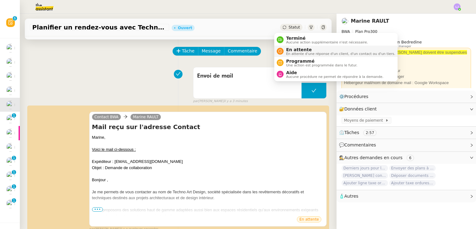
click at [296, 52] on span "En attente d'une réponse d'un client, d'un contact ou d'un tiers." at bounding box center [340, 53] width 109 height 3
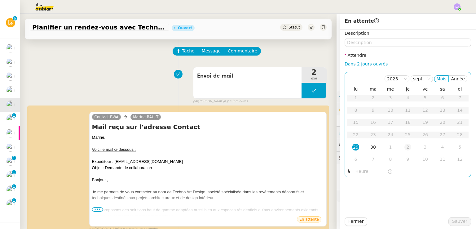
click at [405, 147] on div "2" at bounding box center [408, 147] width 7 height 7
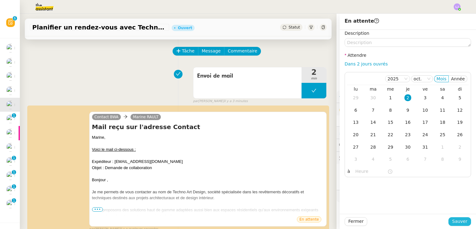
click at [452, 220] on span "Sauver" at bounding box center [459, 221] width 15 height 7
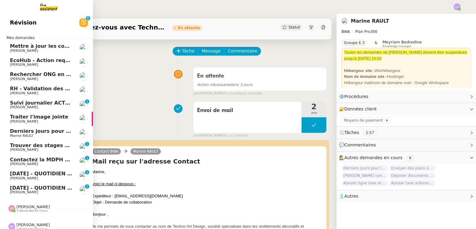
click at [48, 132] on span "Derniers jours pour la réduction de 40% sur votre première commande. Prévenez v…" at bounding box center [245, 131] width 470 height 6
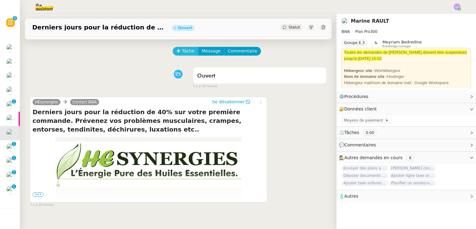
click at [182, 54] on span "Tâche" at bounding box center [188, 50] width 13 height 7
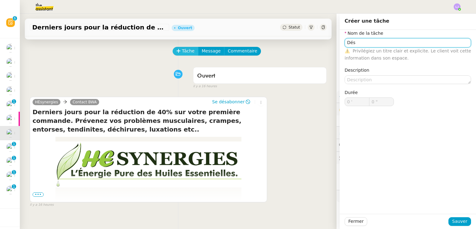
type input "Dés"
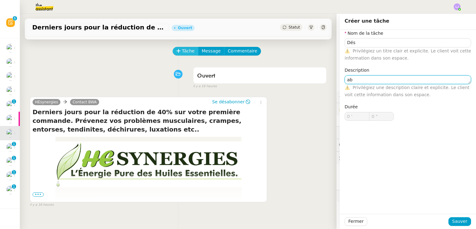
type textarea "a"
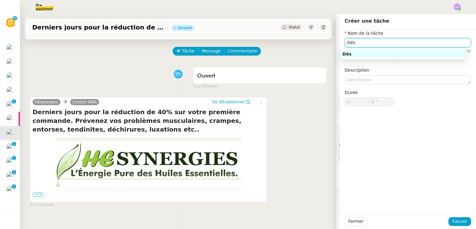
click at [352, 45] on input "Dés" at bounding box center [408, 42] width 126 height 9
click at [349, 43] on input "Déssabonnement" at bounding box center [408, 42] width 126 height 9
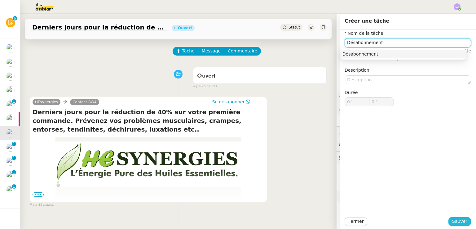
type input "Désabonnement"
click at [455, 221] on span "Sauver" at bounding box center [459, 221] width 15 height 7
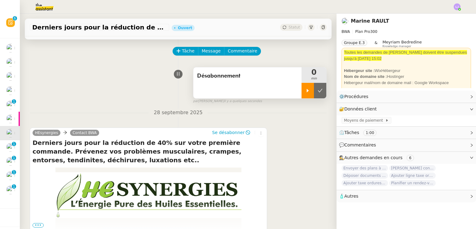
click at [305, 90] on icon at bounding box center [307, 90] width 5 height 5
click at [446, 15] on li "Suivi" at bounding box center [440, 17] width 40 height 9
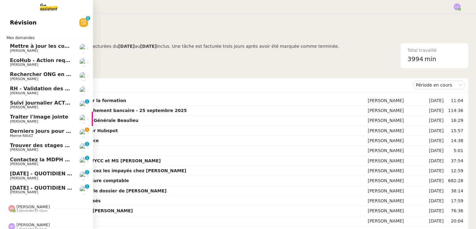
click at [73, 105] on link "Suivi journalier ACTEMIUM du [DATE] [PERSON_NAME] 0 1 2 3 4 5 6 7 8 9" at bounding box center [46, 105] width 93 height 14
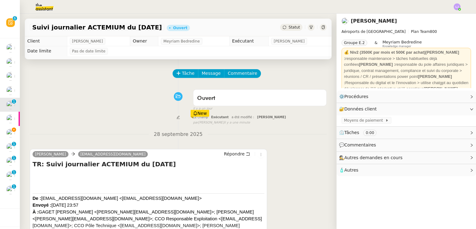
click at [98, 131] on nz-divider "28 septembre 2025" at bounding box center [178, 134] width 297 height 8
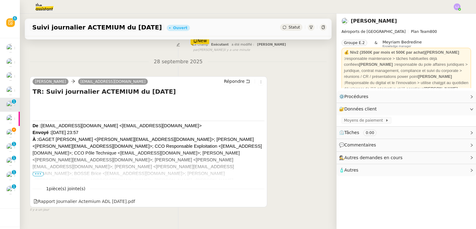
scroll to position [76, 0]
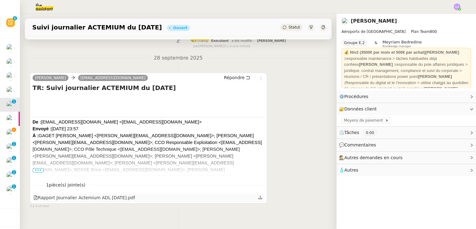
click at [108, 202] on div "Rapport Journalier Actemium ADL [DATE].pdf" at bounding box center [149, 198] width 232 height 8
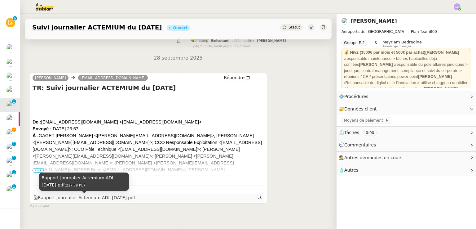
click at [99, 200] on div "Rapport Journalier Actemium ADL [DATE].pdf" at bounding box center [84, 197] width 102 height 7
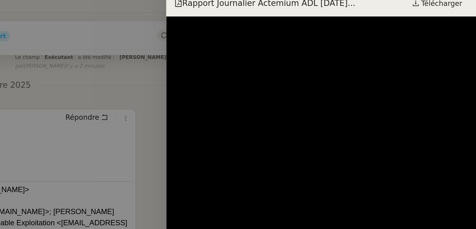
click at [263, 65] on div at bounding box center [238, 114] width 476 height 229
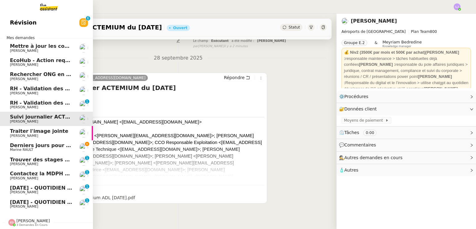
click at [69, 107] on link "RH - Validation des heures employés PSPI - [DATE] [PERSON_NAME] 0 1 2 3 4 5 6 7…" at bounding box center [46, 105] width 93 height 14
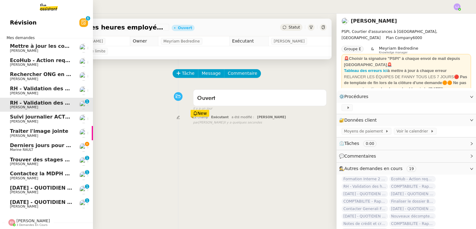
click at [63, 150] on span "Marine RAULT" at bounding box center [41, 150] width 63 height 4
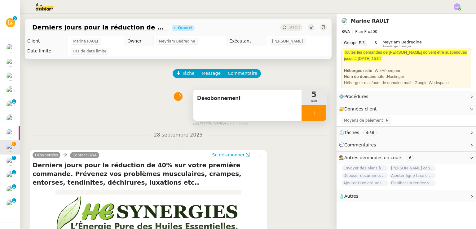
click at [311, 112] on div at bounding box center [314, 113] width 25 height 16
click at [318, 112] on icon at bounding box center [320, 112] width 5 height 5
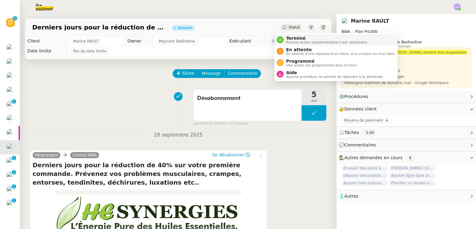
click at [295, 35] on li "Terminé Aucune action supplémentaire n'est nécessaire." at bounding box center [335, 39] width 123 height 11
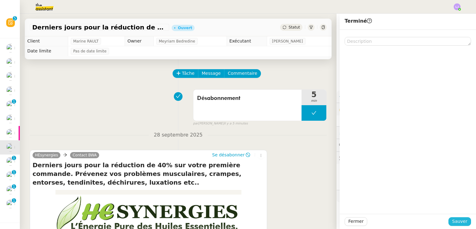
click at [458, 224] on span "Sauver" at bounding box center [459, 221] width 15 height 7
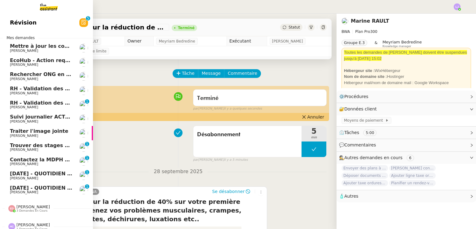
click at [13, 116] on span "Suivi journalier ACTEMIUM du [DATE]" at bounding box center [62, 117] width 104 height 6
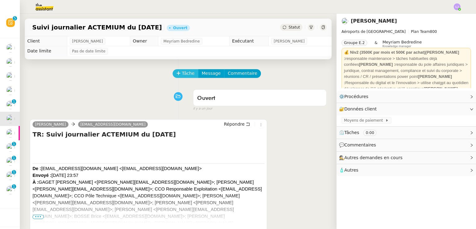
click at [182, 72] on span "Tâche" at bounding box center [188, 73] width 13 height 7
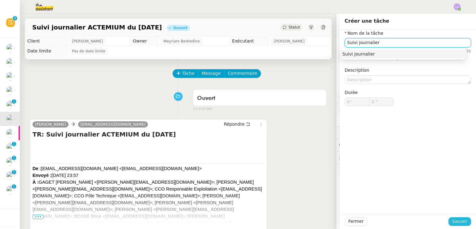
type input "Suivi journalier"
click at [456, 225] on span "Sauver" at bounding box center [459, 221] width 15 height 7
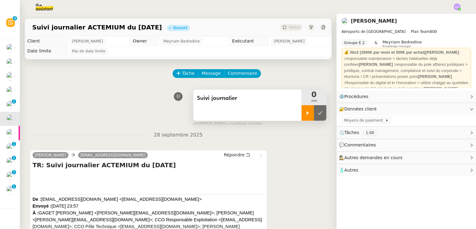
click at [305, 112] on icon at bounding box center [307, 112] width 5 height 5
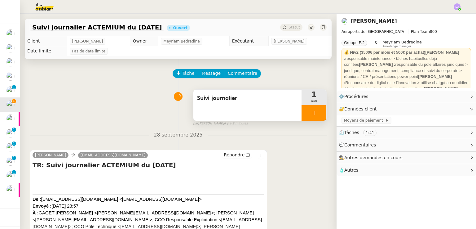
click at [316, 118] on div at bounding box center [314, 113] width 25 height 16
click at [316, 118] on button at bounding box center [320, 113] width 12 height 16
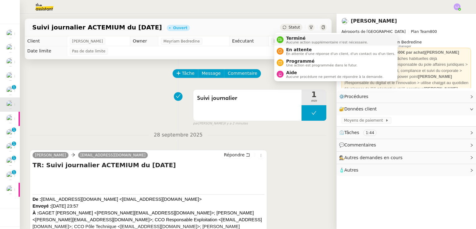
click at [295, 38] on span "Terminé" at bounding box center [327, 38] width 82 height 5
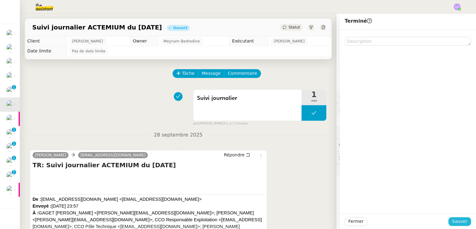
click at [460, 225] on button "Sauver" at bounding box center [460, 221] width 23 height 9
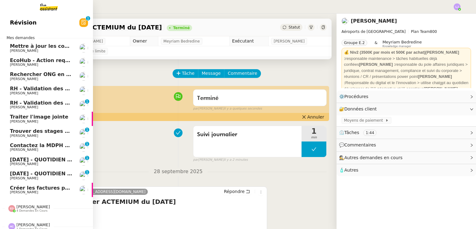
click at [54, 116] on span "Traiter l'image jointe" at bounding box center [39, 117] width 58 height 6
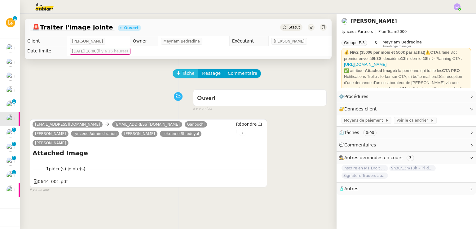
click at [182, 74] on span "Tâche" at bounding box center [188, 73] width 13 height 7
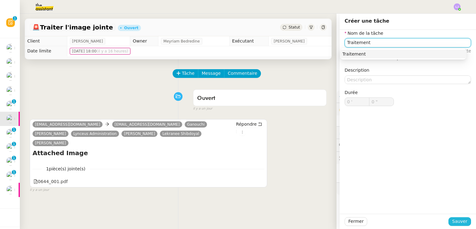
type input "Traitement"
click at [464, 222] on button "Sauver" at bounding box center [460, 221] width 23 height 9
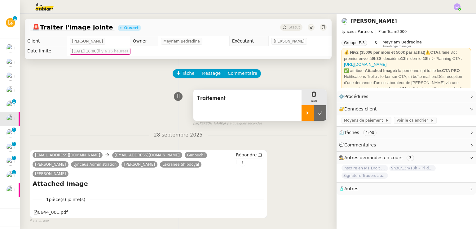
click at [304, 113] on div at bounding box center [308, 113] width 12 height 16
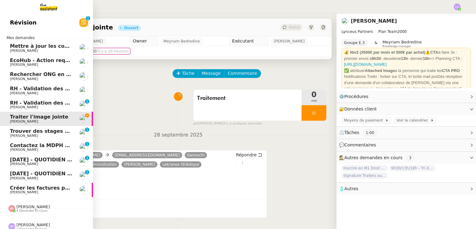
click at [31, 188] on span "Créer les factures pour Coromandel" at bounding box center [60, 188] width 100 height 6
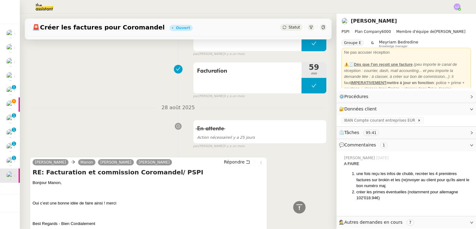
scroll to position [2274, 0]
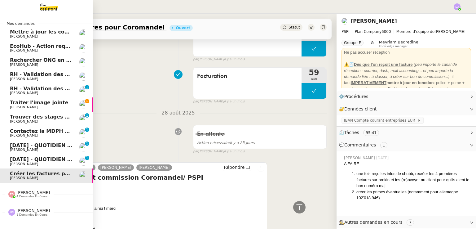
click at [31, 103] on span "Traiter l'image jointe" at bounding box center [39, 103] width 58 height 6
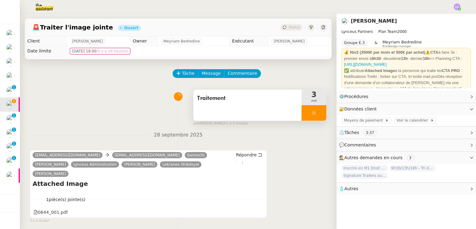
click at [313, 116] on div at bounding box center [314, 113] width 25 height 16
click at [314, 116] on button at bounding box center [320, 113] width 12 height 16
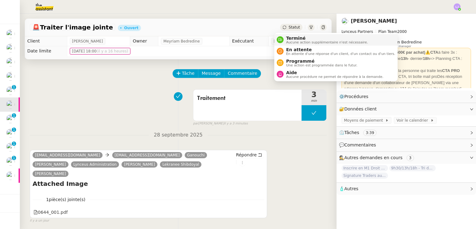
click at [293, 38] on span "Terminé" at bounding box center [327, 38] width 82 height 5
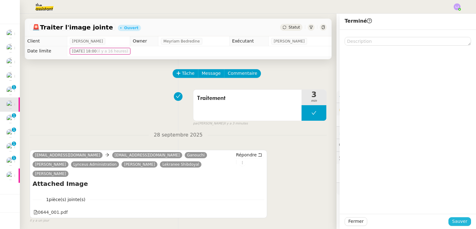
click at [460, 222] on span "Sauver" at bounding box center [459, 221] width 15 height 7
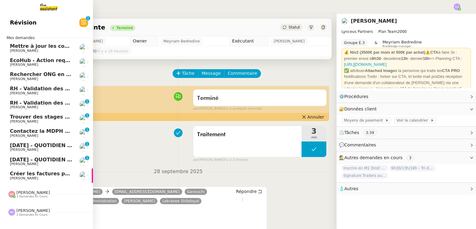
click at [60, 144] on span "[DATE] - QUOTIDIEN Gestion boite mail Accounting" at bounding box center [81, 145] width 142 height 6
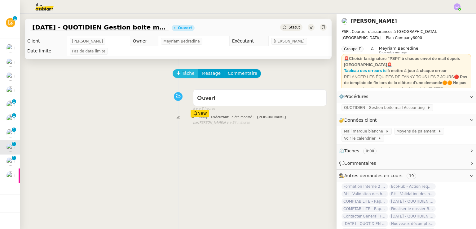
click at [176, 75] on icon at bounding box center [178, 73] width 4 height 4
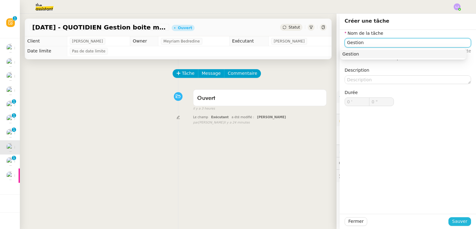
type input "Gestion"
click at [459, 220] on span "Sauver" at bounding box center [459, 221] width 15 height 7
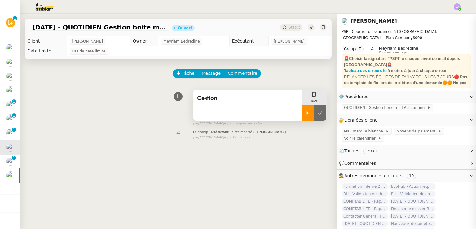
click at [302, 117] on div at bounding box center [308, 113] width 12 height 16
click at [154, 30] on span "[DATE] - QUOTIDIEN Gestion boite mail Accounting" at bounding box center [99, 27] width 135 height 6
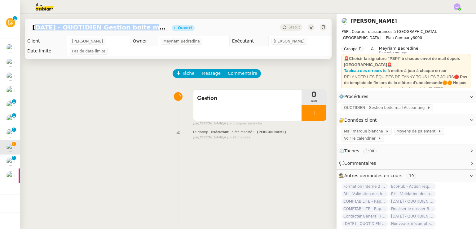
click at [154, 30] on span "[DATE] - QUOTIDIEN Gestion boite mail Accounting" at bounding box center [99, 27] width 135 height 6
copy span "[DATE] - QUOTIDIEN Gestion boite mail Accounting"
click at [239, 76] on span "Commentaire" at bounding box center [242, 73] width 29 height 7
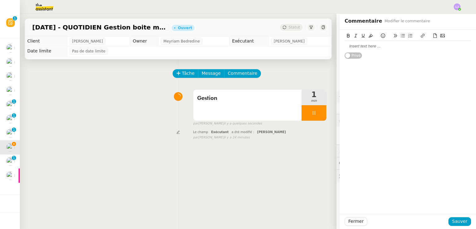
click at [347, 46] on div at bounding box center [408, 46] width 126 height 6
click at [352, 220] on span "Fermer" at bounding box center [355, 221] width 15 height 7
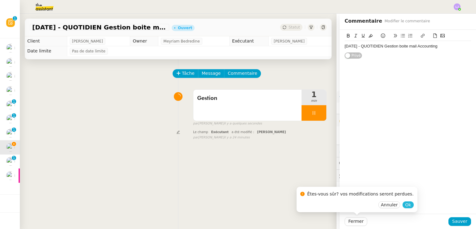
click at [405, 202] on span "Ok" at bounding box center [408, 205] width 6 height 6
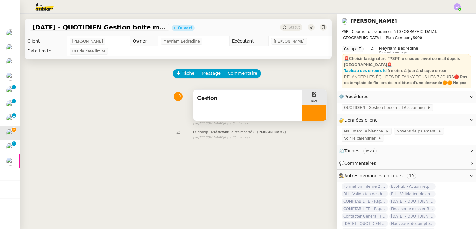
click at [314, 112] on div at bounding box center [314, 113] width 25 height 16
click at [318, 112] on icon at bounding box center [320, 112] width 5 height 5
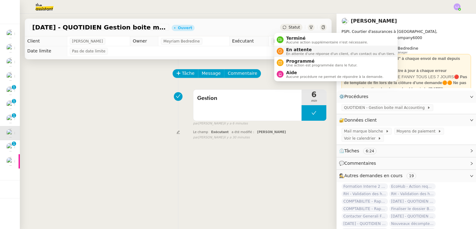
click at [302, 53] on span "En attente d'une réponse d'un client, d'un contact ou d'un tiers." at bounding box center [340, 53] width 109 height 3
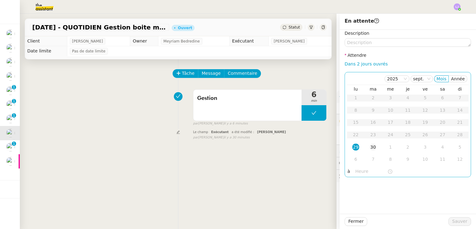
click at [372, 143] on td "30" at bounding box center [373, 147] width 17 height 12
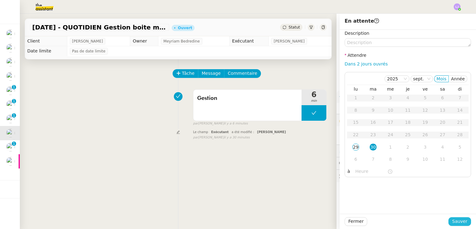
click at [456, 224] on span "Sauver" at bounding box center [459, 221] width 15 height 7
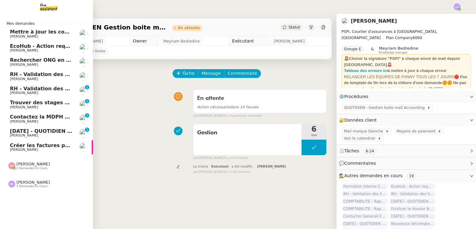
click at [54, 134] on span "[PERSON_NAME]" at bounding box center [41, 136] width 63 height 4
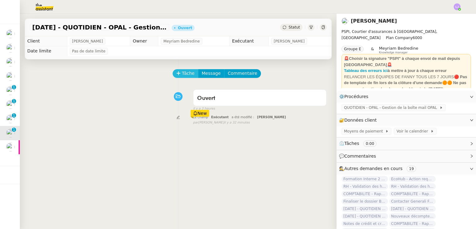
click at [182, 76] on span "Tâche" at bounding box center [188, 73] width 13 height 7
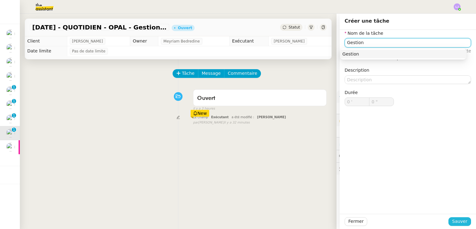
type input "Gestion"
click at [461, 219] on span "Sauver" at bounding box center [459, 221] width 15 height 7
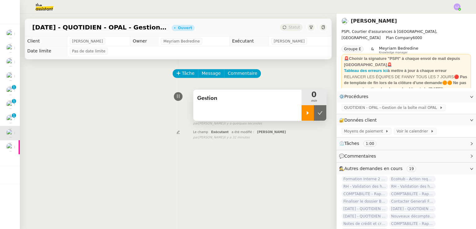
click at [302, 117] on div at bounding box center [308, 113] width 12 height 16
click at [310, 106] on div at bounding box center [314, 113] width 25 height 16
click at [314, 106] on button at bounding box center [320, 113] width 12 height 16
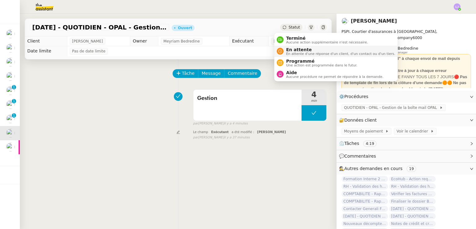
click at [303, 49] on span "En attente" at bounding box center [340, 49] width 109 height 5
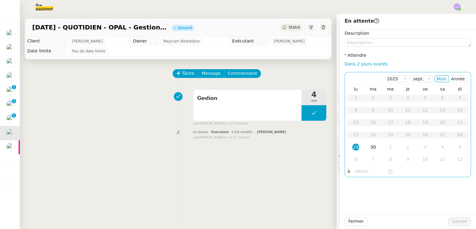
click at [370, 147] on div "30" at bounding box center [373, 147] width 7 height 7
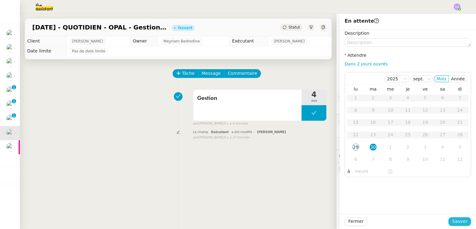
click at [461, 221] on span "Sauver" at bounding box center [459, 221] width 15 height 7
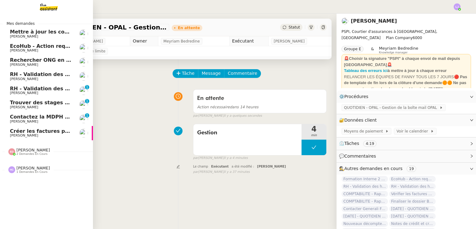
click at [60, 74] on span "RH - Validation des heures employés PSPI - 28 juillet 2025" at bounding box center [91, 74] width 163 height 6
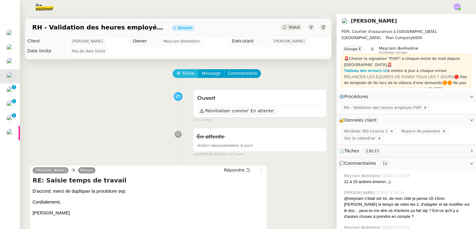
click at [182, 74] on span "Tâche" at bounding box center [188, 73] width 13 height 7
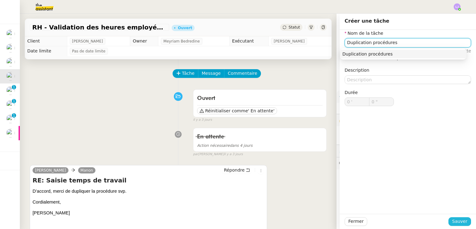
type input "Duplication procédures"
click at [455, 221] on span "Sauver" at bounding box center [459, 221] width 15 height 7
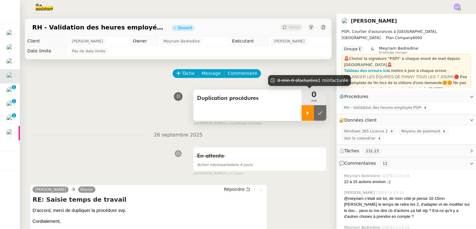
click at [302, 116] on div at bounding box center [308, 113] width 12 height 16
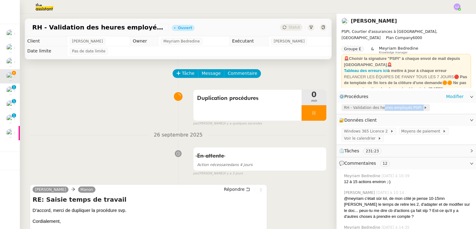
drag, startPoint x: 379, startPoint y: 112, endPoint x: 374, endPoint y: 109, distance: 5.4
click at [374, 109] on div "RH - Validation des heures employés PSPI" at bounding box center [407, 108] width 140 height 11
click at [374, 109] on span "RH - Validation des heures employés PSPI" at bounding box center [384, 107] width 80 height 6
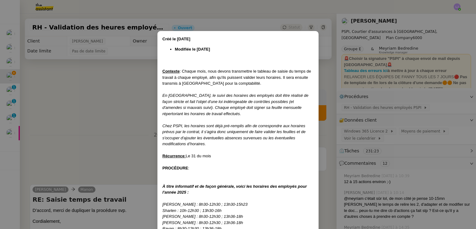
scroll to position [281, 0]
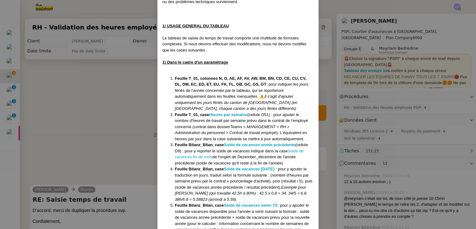
click at [110, 87] on nz-modal-container "Créé le [DATE] Modifiée le [DATE] Contexte : Chaque mois, nous devons transmett…" at bounding box center [238, 114] width 476 height 229
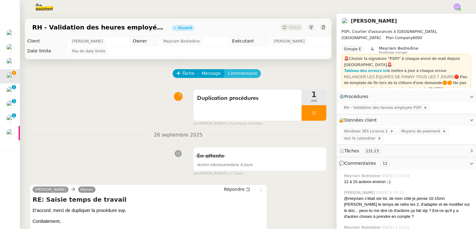
click at [239, 77] on span "Commentaire" at bounding box center [242, 73] width 29 height 7
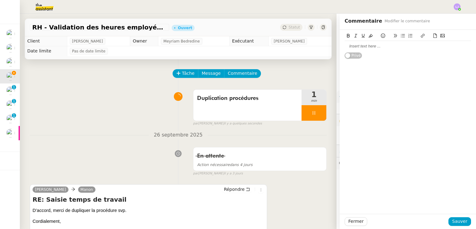
click at [380, 50] on div at bounding box center [408, 46] width 126 height 11
click at [457, 224] on span "Sauver" at bounding box center [459, 221] width 15 height 7
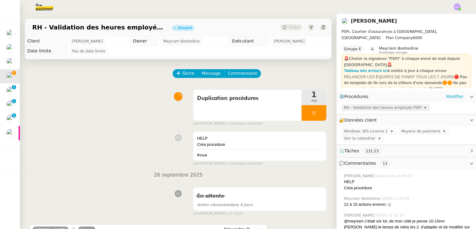
click at [375, 108] on span "RH - Validation des heures employés PSPI" at bounding box center [384, 107] width 80 height 6
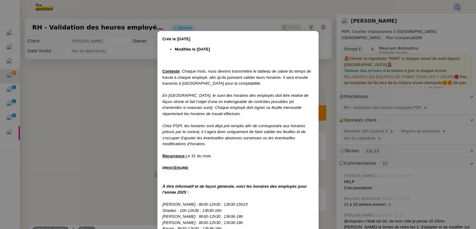
click at [355, 122] on nz-modal-container "Créé le [DATE] Modifiée le [DATE] Contexte : Chaque mois, nous devons transmett…" at bounding box center [238, 114] width 476 height 229
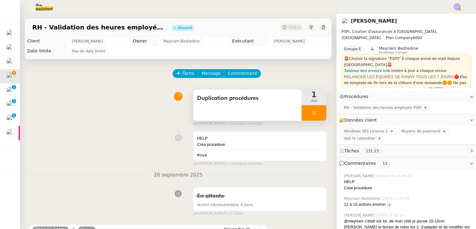
click at [266, 104] on div "Duplication procédures" at bounding box center [247, 105] width 108 height 31
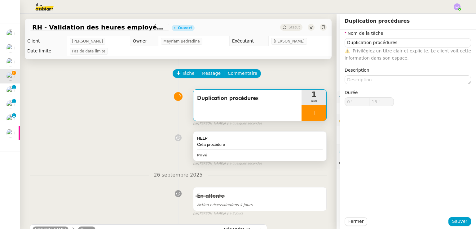
type input "17 ""
click at [244, 140] on div "HELP" at bounding box center [260, 138] width 126 height 6
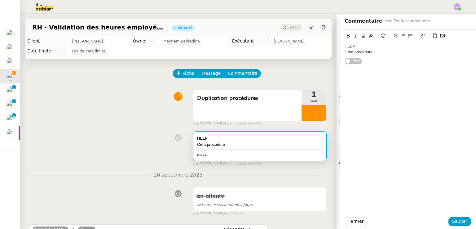
click at [394, 51] on div "Créa procédure" at bounding box center [408, 52] width 126 height 6
click at [449, 219] on button "Sauver" at bounding box center [460, 221] width 23 height 9
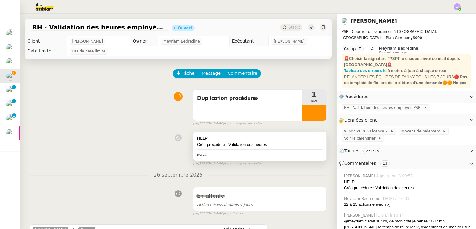
click at [275, 151] on div "HELP Créa procédure : Validation des heures Privé" at bounding box center [259, 145] width 133 height 29
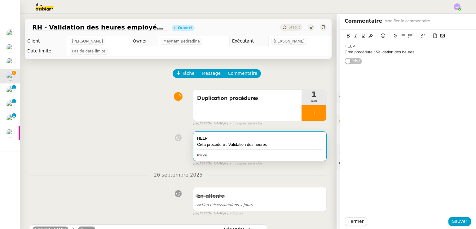
click at [417, 50] on div "Créa procédure : Validation des heures" at bounding box center [408, 52] width 126 height 6
click at [372, 53] on div "Créa procédure : Validation des heures employés JEMA" at bounding box center [408, 52] width 126 height 6
click at [456, 219] on span "Sauver" at bounding box center [459, 221] width 15 height 7
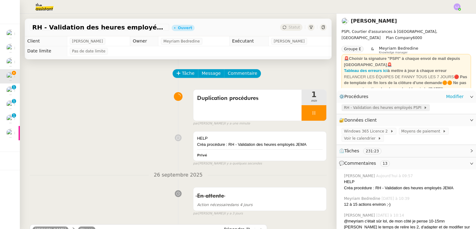
click at [422, 108] on span at bounding box center [423, 107] width 2 height 4
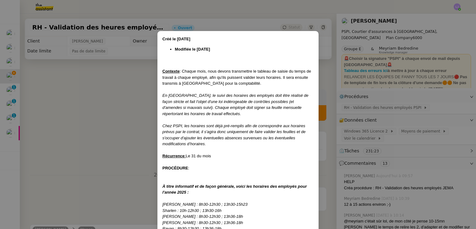
click at [155, 57] on nz-modal-container "Créé le [DATE] Modifiée le [DATE] Contexte : Chaque mois, nous devons transmett…" at bounding box center [238, 114] width 476 height 229
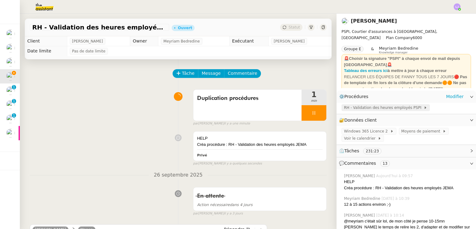
click at [375, 109] on span "RH - Validation des heures employés PSPI" at bounding box center [384, 107] width 80 height 6
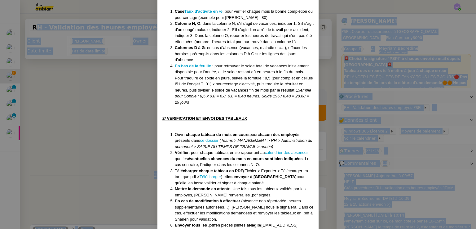
scroll to position [595, 0]
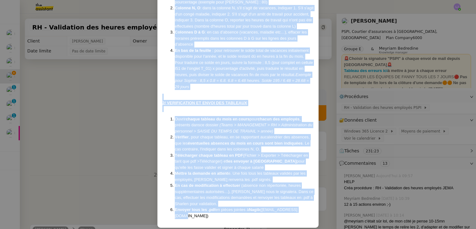
drag, startPoint x: 169, startPoint y: 60, endPoint x: 314, endPoint y: 214, distance: 211.6
copy div "Loremips : Dolors amet, cons adipis elitseddoei te incidid ut labore et dolor m…"
click at [343, 178] on nz-modal-container "Créé le [DATE] Modifiée le [DATE] Contexte : Chaque mois, nous devons transmett…" at bounding box center [238, 114] width 476 height 229
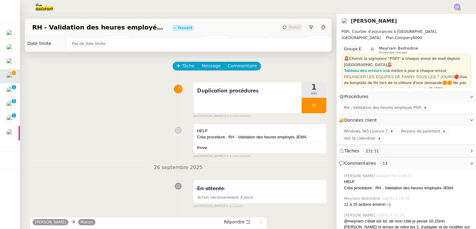
scroll to position [0, 0]
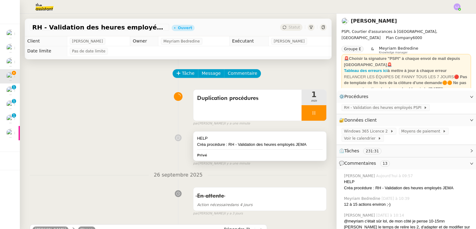
click at [254, 148] on div "HELP Créa procédure : RH - Validation des heures employés [PERSON_NAME]" at bounding box center [259, 145] width 133 height 29
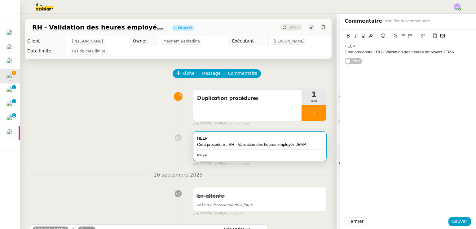
click at [460, 52] on div "Créa procédure : RH - Validation des heures employés JEMA" at bounding box center [408, 52] width 126 height 6
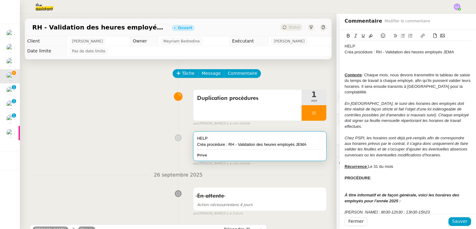
click at [422, 64] on div at bounding box center [408, 64] width 126 height 6
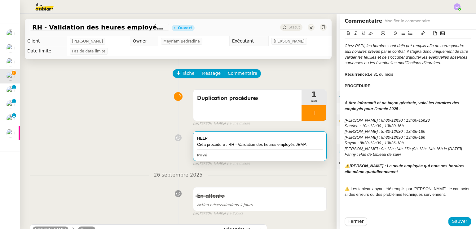
scroll to position [81, 0]
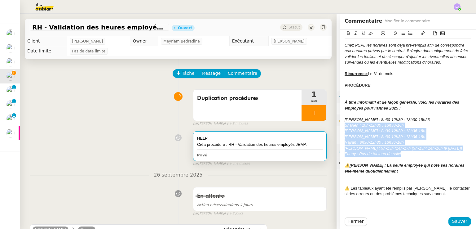
drag, startPoint x: 402, startPoint y: 153, endPoint x: 335, endPoint y: 124, distance: 72.8
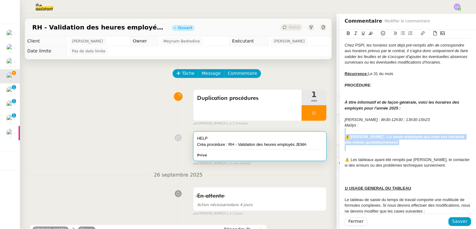
drag, startPoint x: 374, startPoint y: 128, endPoint x: 440, endPoint y: 148, distance: 69.3
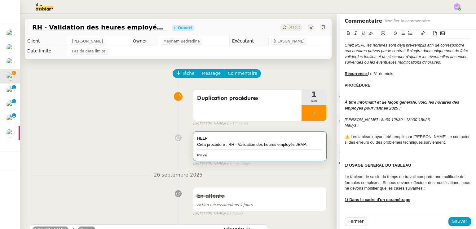
click at [435, 151] on div at bounding box center [408, 154] width 126 height 6
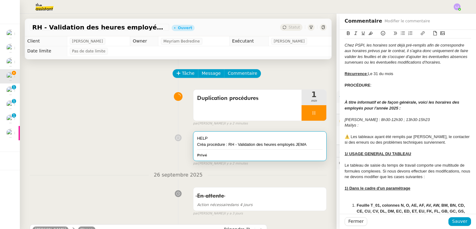
click at [346, 91] on div at bounding box center [408, 91] width 126 height 6
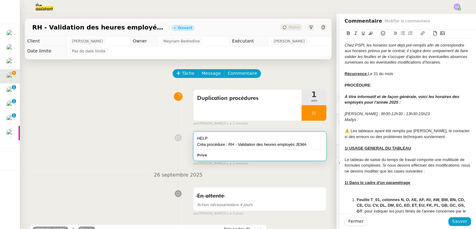
click at [408, 191] on div at bounding box center [408, 194] width 126 height 6
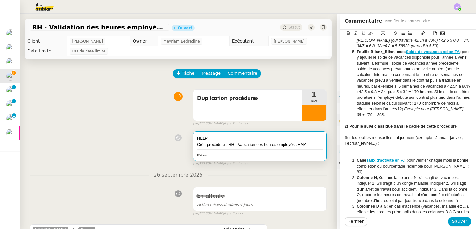
scroll to position [363, 0]
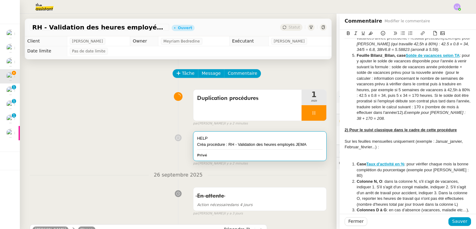
click at [371, 154] on div at bounding box center [408, 153] width 126 height 6
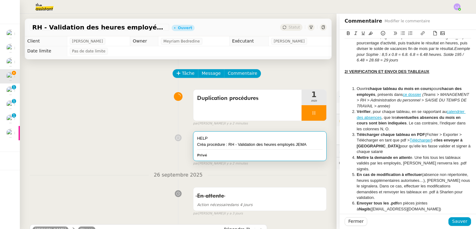
scroll to position [566, 0]
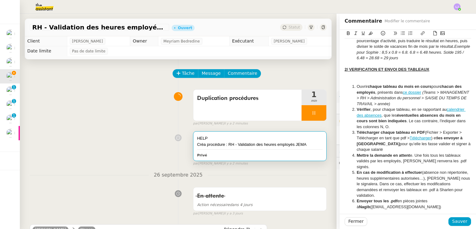
click at [374, 72] on div at bounding box center [408, 75] width 126 height 6
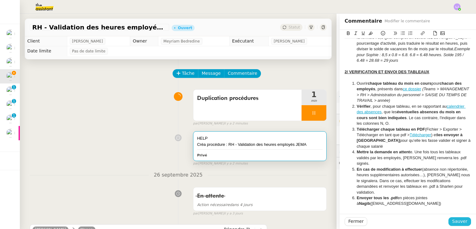
click at [454, 219] on span "Sauver" at bounding box center [459, 221] width 15 height 7
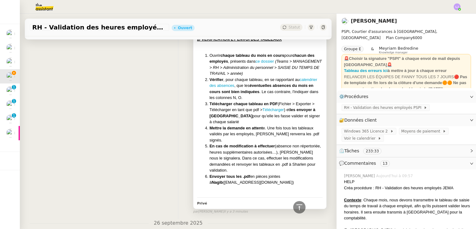
scroll to position [737, 0]
click at [265, 152] on li "En cas de modification à effectuer (absence non répertoriée, heures supplémenta…" at bounding box center [266, 159] width 113 height 30
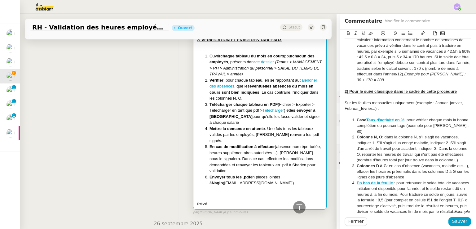
scroll to position [558, 0]
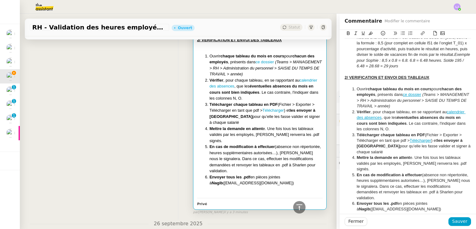
click at [397, 155] on strong "Mettre la demande en attent" at bounding box center [383, 157] width 53 height 5
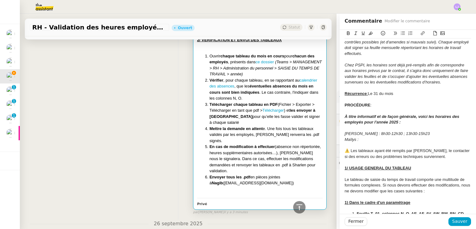
scroll to position [0, 0]
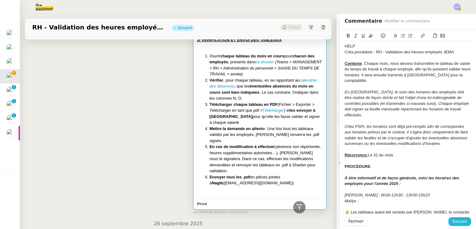
click at [460, 220] on span "Sauver" at bounding box center [459, 221] width 15 height 7
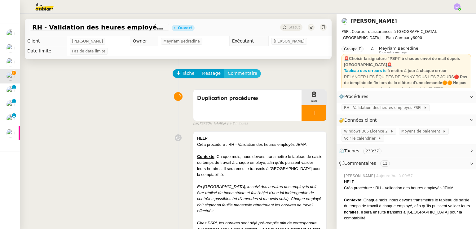
click at [231, 76] on span "Commentaire" at bounding box center [242, 73] width 29 height 7
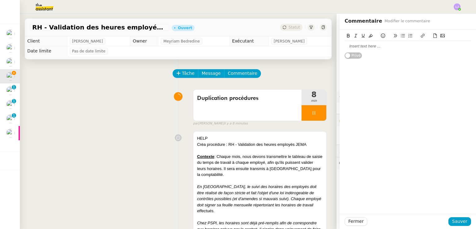
click at [358, 48] on div at bounding box center [408, 46] width 126 height 6
click at [452, 222] on span "Sauver" at bounding box center [459, 221] width 15 height 7
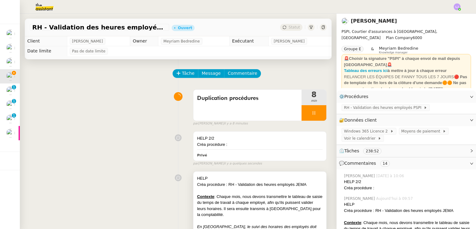
click at [236, 201] on div "Contexte : Chaque mois, nous devons transmettre le tableau de saisie du temps d…" at bounding box center [260, 205] width 126 height 24
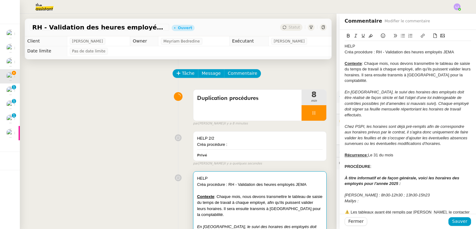
click at [399, 45] on div "HELP" at bounding box center [408, 46] width 126 height 6
click at [461, 222] on span "Sauver" at bounding box center [459, 221] width 15 height 7
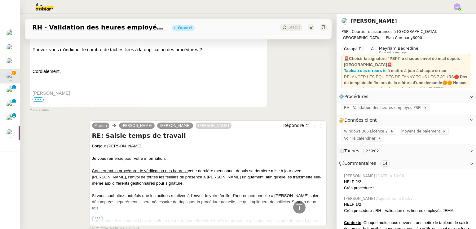
scroll to position [1442, 0]
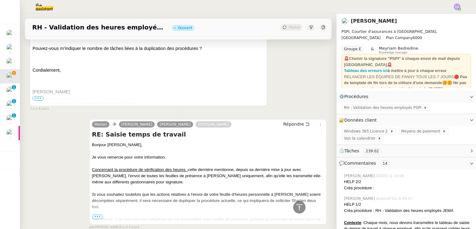
click at [95, 215] on div at bounding box center [208, 213] width 232 height 6
click at [96, 215] on span "•••" at bounding box center [97, 217] width 11 height 4
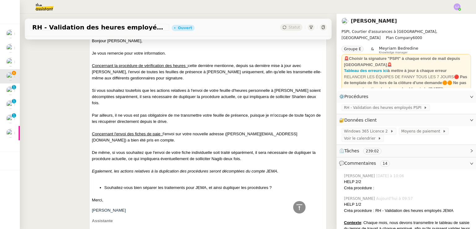
scroll to position [1553, 0]
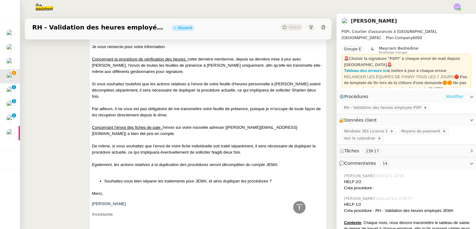
click at [454, 97] on link "Modifier" at bounding box center [455, 96] width 18 height 7
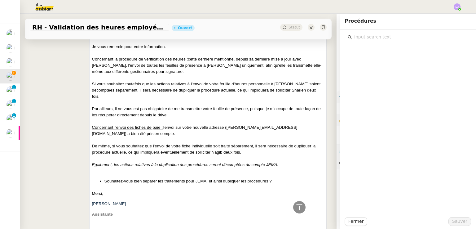
click at [401, 38] on input "text" at bounding box center [410, 37] width 116 height 8
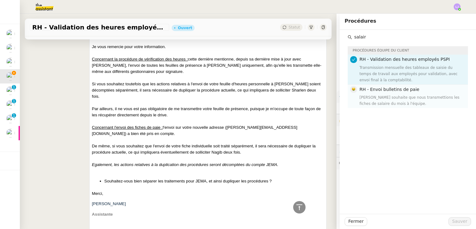
type input "salair"
click at [405, 93] on div "RH - Envoi bulletins de paie [PERSON_NAME] souhaite que nous transmettions les …" at bounding box center [412, 96] width 105 height 21
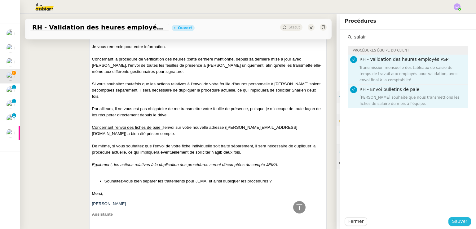
click at [458, 222] on span "Sauver" at bounding box center [459, 221] width 15 height 7
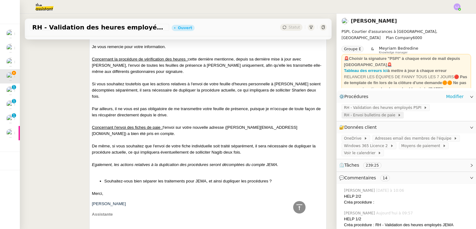
click at [396, 116] on span at bounding box center [397, 115] width 2 height 4
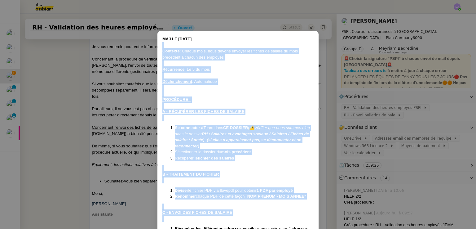
scroll to position [76, 0]
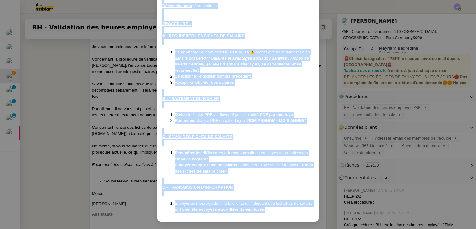
drag, startPoint x: 167, startPoint y: 43, endPoint x: 304, endPoint y: 210, distance: 215.0
click at [304, 210] on div "MAJ LE [DATE] Contexte : Chaque mois, nous devons envoyer les fiches de salaire…" at bounding box center [237, 86] width 151 height 252
copy div "Loremips : Dolors amet, cons adipis elitsed doe tempor in utlabor et dolo magna…"
click at [378, 154] on nz-modal-container "MAJ LE [DATE] Contexte : Chaque mois, nous devons envoyer les fiches de salaire…" at bounding box center [238, 114] width 476 height 229
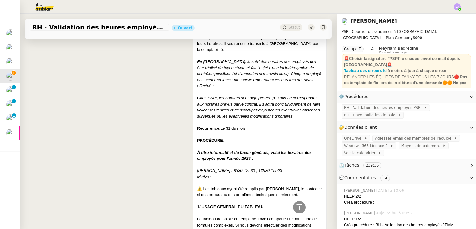
scroll to position [0, 0]
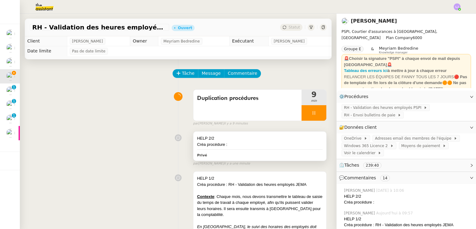
click at [246, 142] on div "Créa procédure :" at bounding box center [260, 144] width 126 height 6
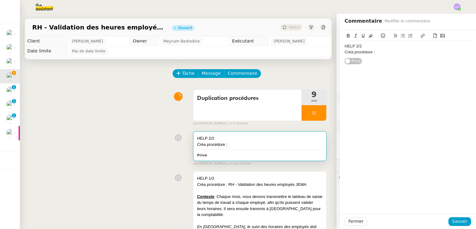
click at [379, 54] on div "Créa procédure :" at bounding box center [408, 52] width 126 height 6
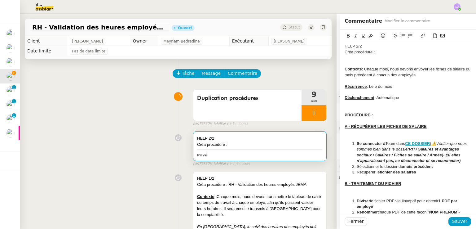
click at [422, 73] on div "Contexte : Chaque mois, nous devons envoyer les fiches de salaire du mois précé…" at bounding box center [408, 71] width 126 height 11
click at [374, 106] on div at bounding box center [408, 109] width 126 height 6
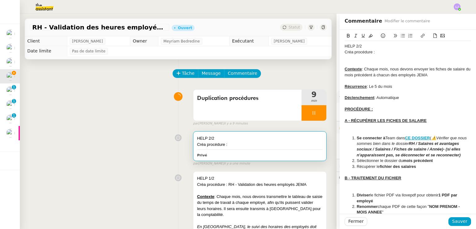
click at [384, 127] on div at bounding box center [408, 127] width 126 height 6
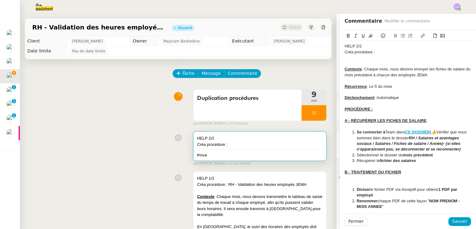
scroll to position [38, 0]
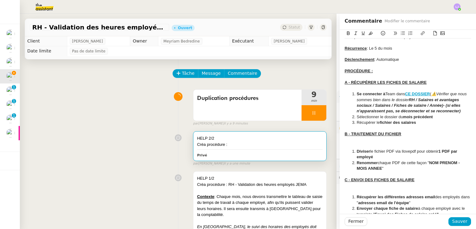
click at [379, 148] on div at bounding box center [408, 146] width 126 height 6
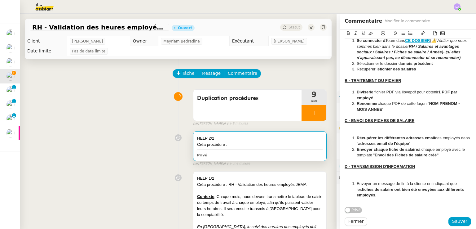
scroll to position [100, 0]
click at [374, 129] on div at bounding box center [408, 132] width 126 height 6
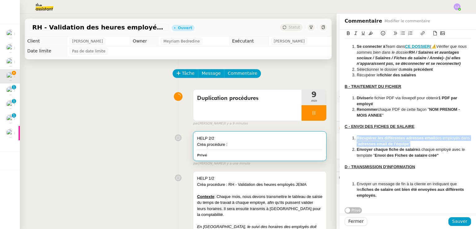
drag, startPoint x: 420, startPoint y: 141, endPoint x: 352, endPoint y: 135, distance: 67.5
click at [352, 135] on li "Récupérer les différentes adresses email des employés dans " adresses email de …" at bounding box center [411, 140] width 121 height 11
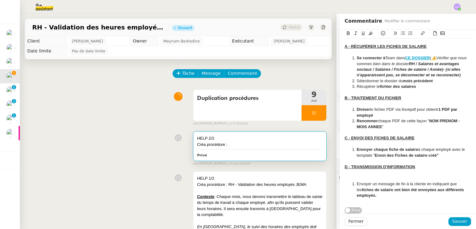
scroll to position [83, 0]
click at [450, 153] on li "Envoyer chaque fiche de salaire à chaque employé avec le template " Envoi des F…" at bounding box center [411, 152] width 121 height 11
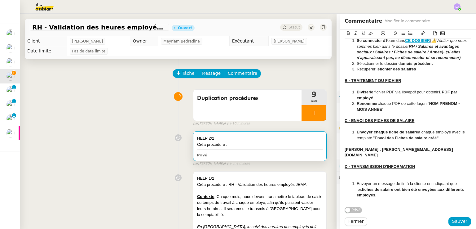
scroll to position [100, 0]
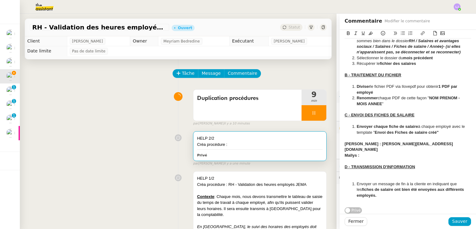
click at [381, 175] on div at bounding box center [408, 178] width 126 height 6
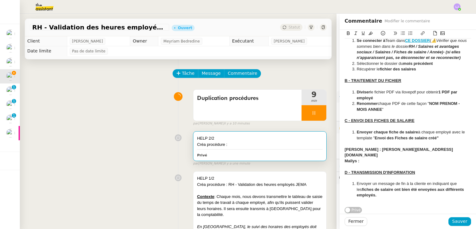
scroll to position [95, 0]
drag, startPoint x: 359, startPoint y: 155, endPoint x: 334, endPoint y: 152, distance: 25.6
click at [334, 152] on app-ticket "RH - Validation des heures employés PSPI - [DATE] Ouvert Statut Client [PERSON_…" at bounding box center [248, 121] width 456 height 215
click at [356, 158] on strong "Maïlys :" at bounding box center [352, 160] width 15 height 5
drag, startPoint x: 362, startPoint y: 159, endPoint x: 337, endPoint y: 150, distance: 26.4
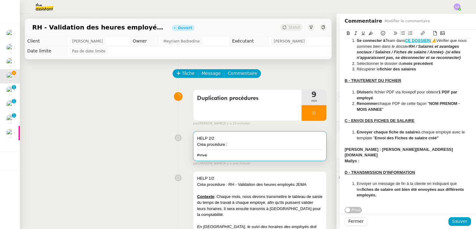
click at [340, 150] on div "HELP 2/2 Créa procédure : Contexte : Chaque mois, nous devons envoyer les fiche…" at bounding box center [408, 75] width 136 height 275
click at [345, 151] on em "[PERSON_NAME] : [PERSON_NAME][EMAIL_ADDRESS][DOMAIN_NAME]" at bounding box center [399, 152] width 109 height 10
click at [381, 32] on icon at bounding box center [383, 33] width 4 height 4
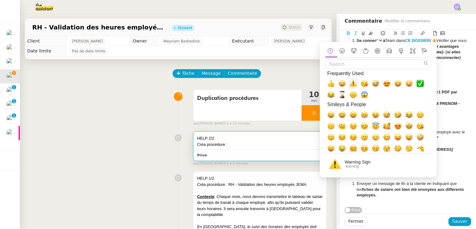
click at [353, 83] on span "⚠️, warning" at bounding box center [353, 83] width 7 height 7
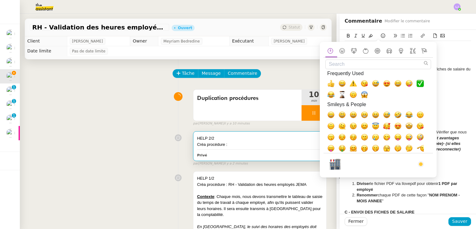
click at [377, 201] on li "Renommer chaque PDF de cette façon " NOM PRENOM - MOIS ANNEE "" at bounding box center [411, 197] width 121 height 11
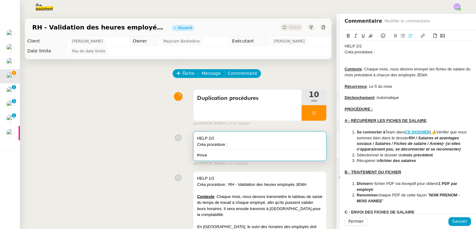
scroll to position [95, 0]
